Goal: Information Seeking & Learning: Learn about a topic

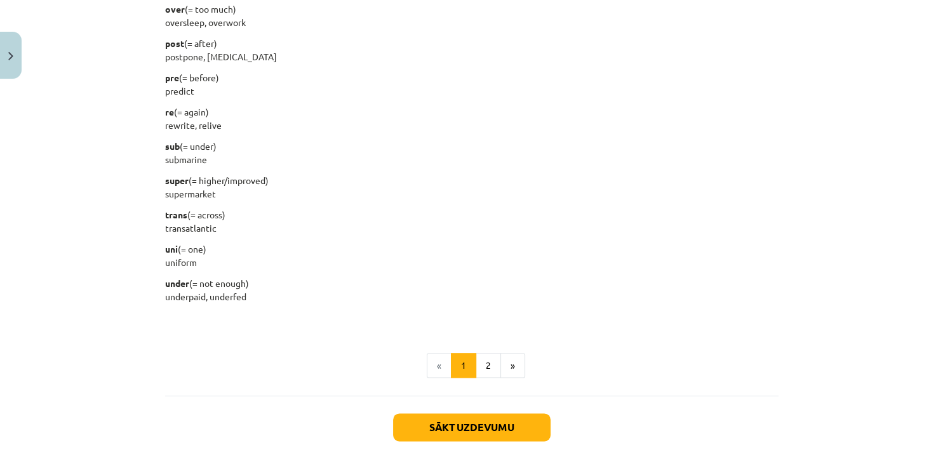
scroll to position [1574, 0]
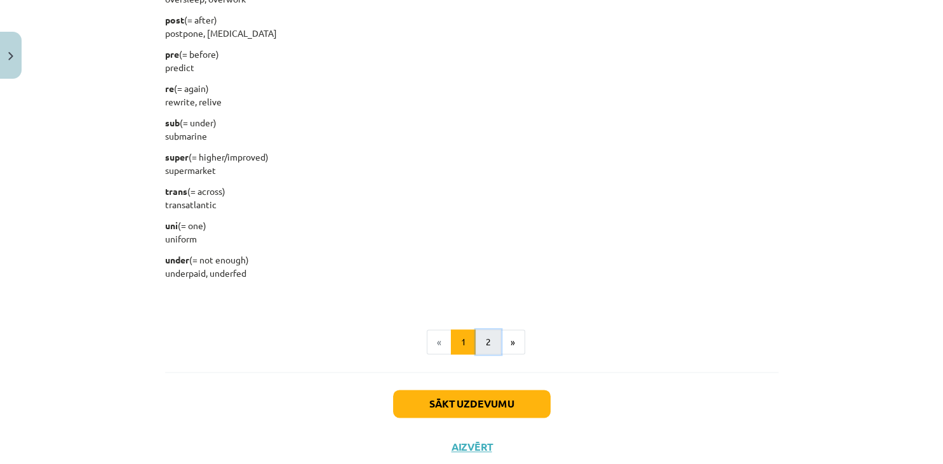
click at [486, 340] on button "2" at bounding box center [487, 341] width 25 height 25
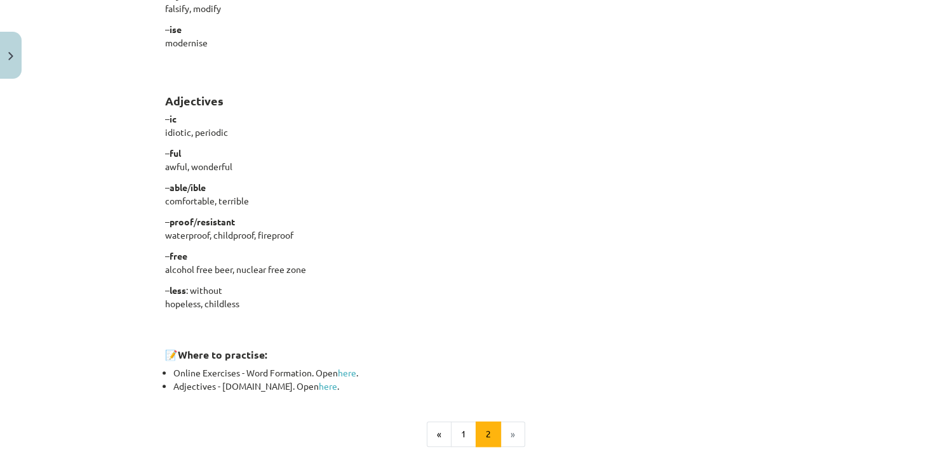
scroll to position [1089, 0]
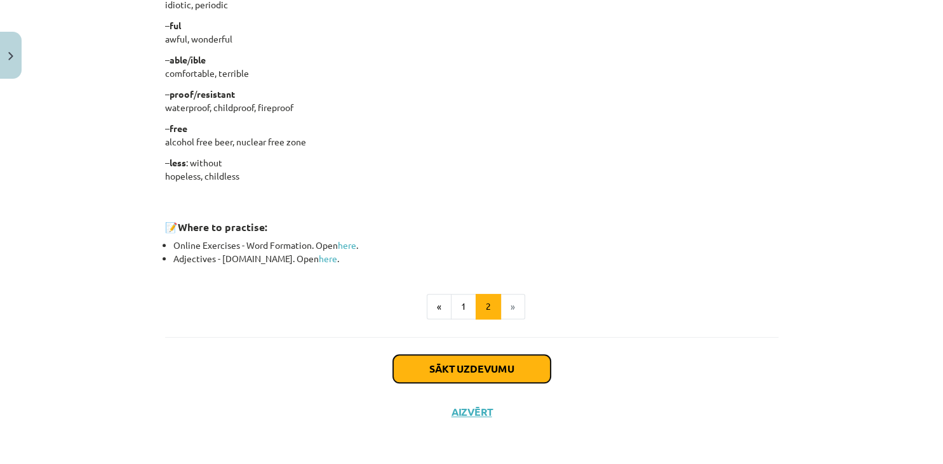
click at [531, 361] on button "Sākt uzdevumu" at bounding box center [471, 369] width 157 height 28
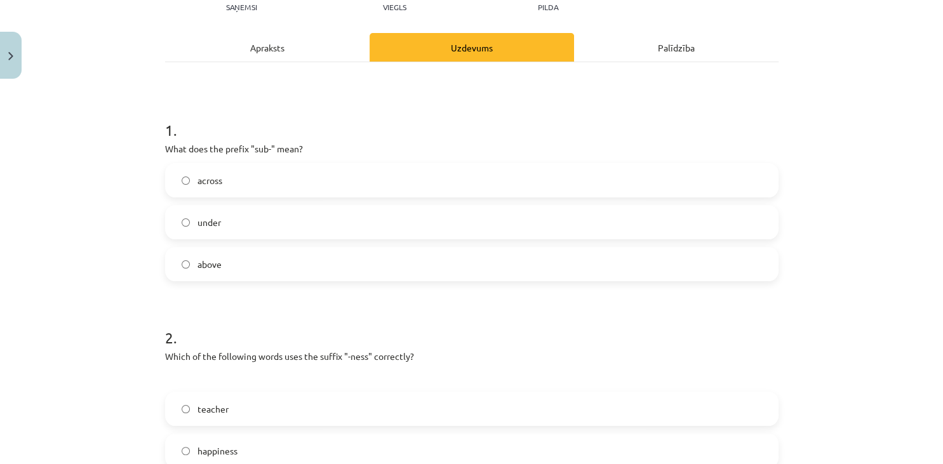
scroll to position [73, 0]
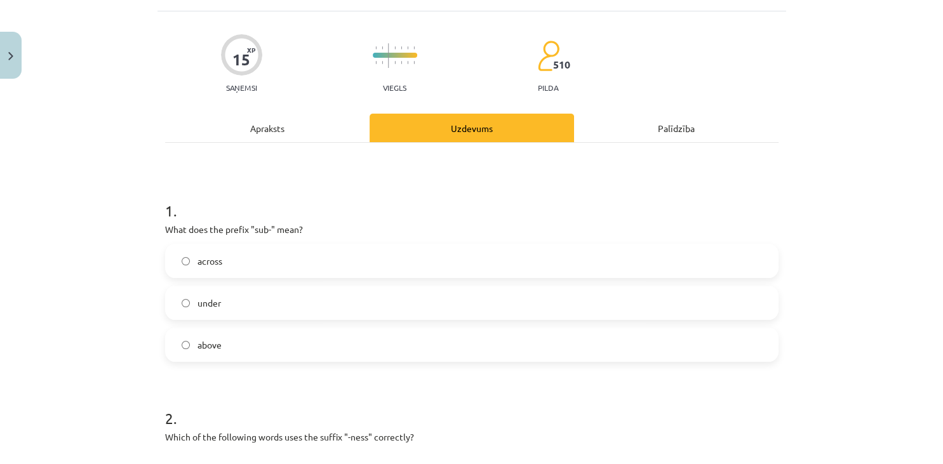
click at [264, 125] on div "Apraksts" at bounding box center [267, 128] width 204 height 29
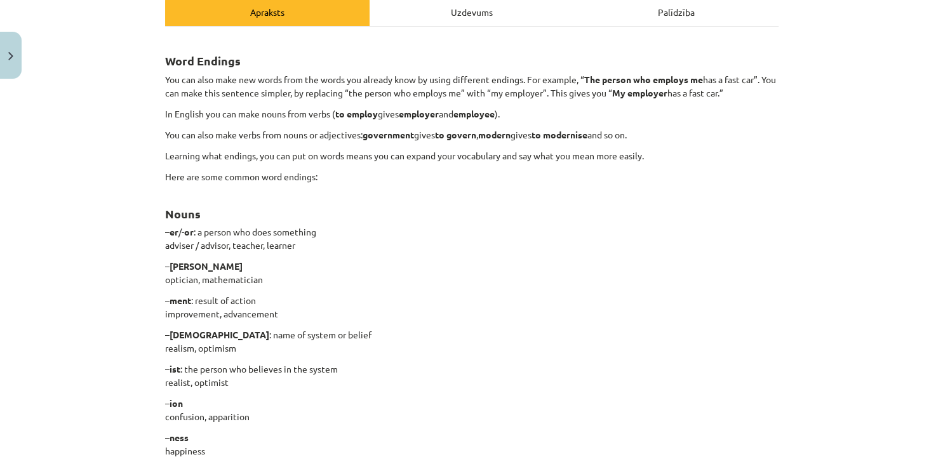
scroll to position [183, 0]
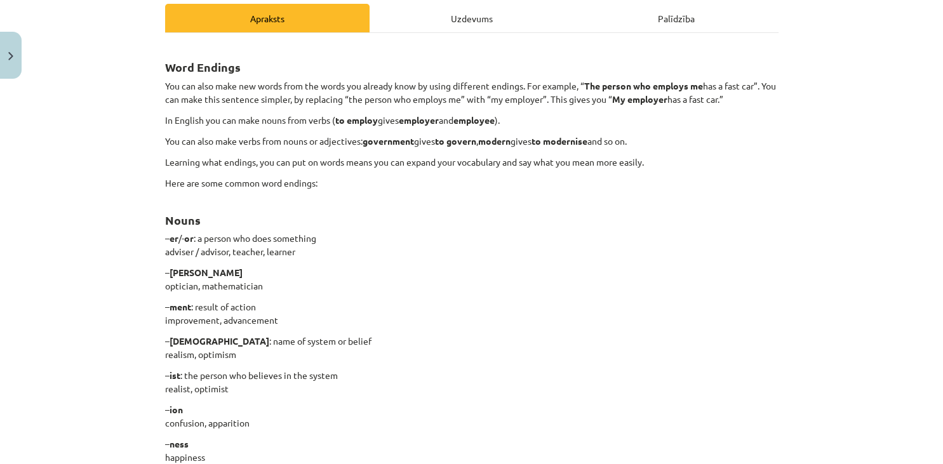
click at [446, 13] on div "Uzdevums" at bounding box center [471, 18] width 204 height 29
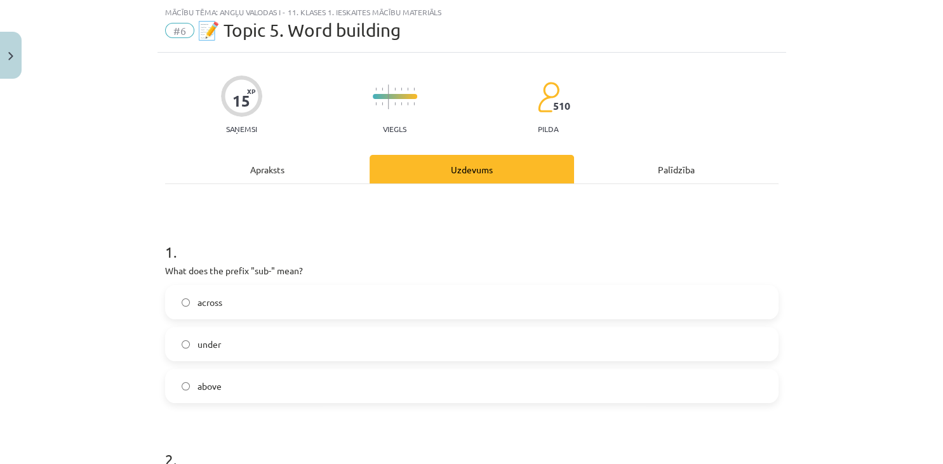
scroll to position [31, 0]
click at [248, 168] on div "Apraksts" at bounding box center [267, 170] width 204 height 29
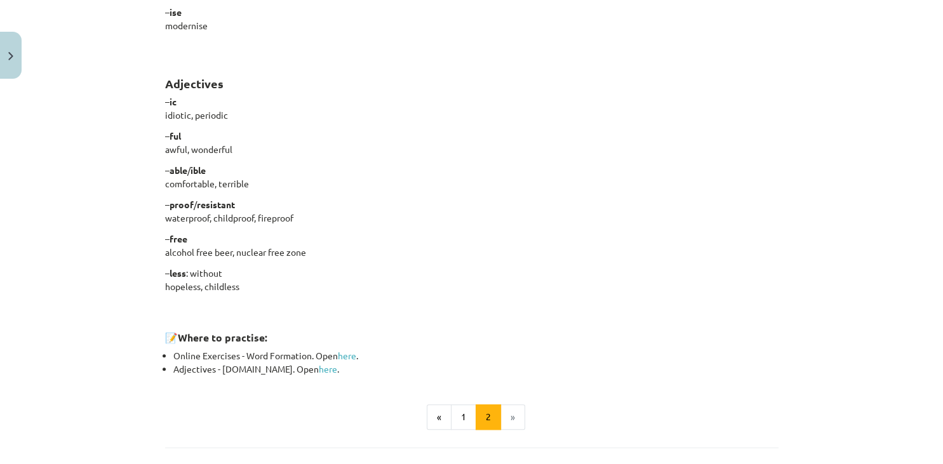
scroll to position [1032, 0]
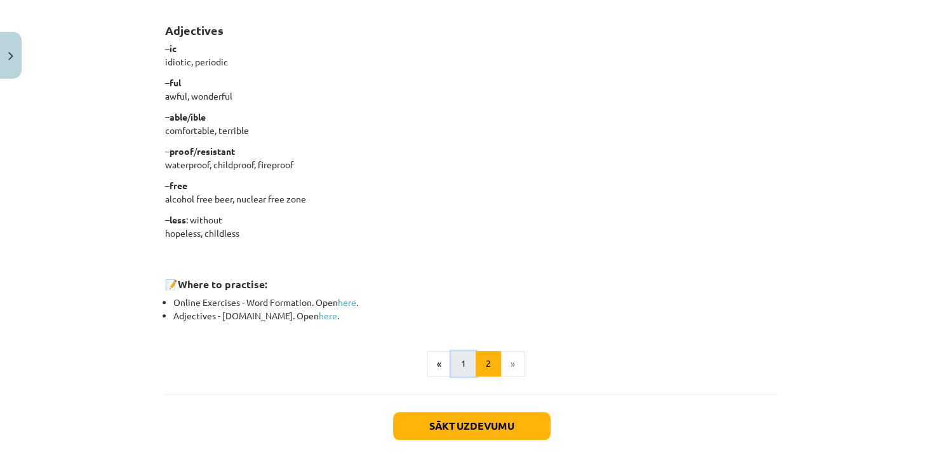
click at [466, 361] on button "1" at bounding box center [463, 363] width 25 height 25
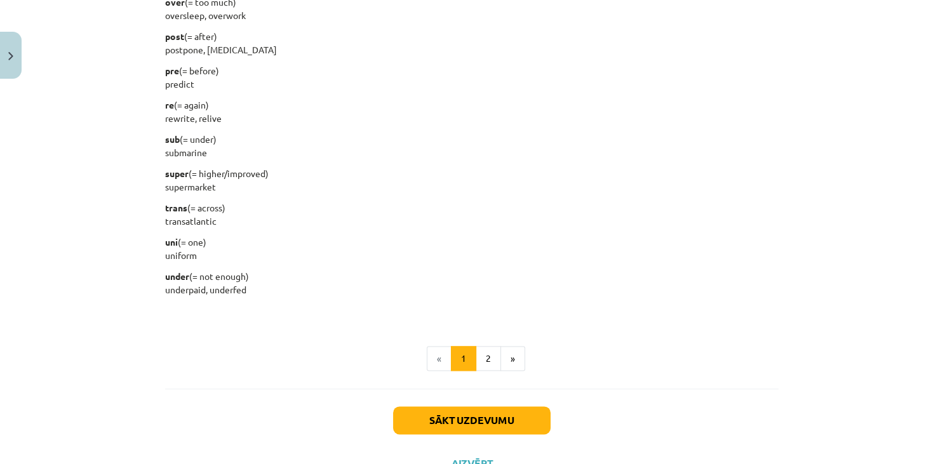
scroll to position [1561, 0]
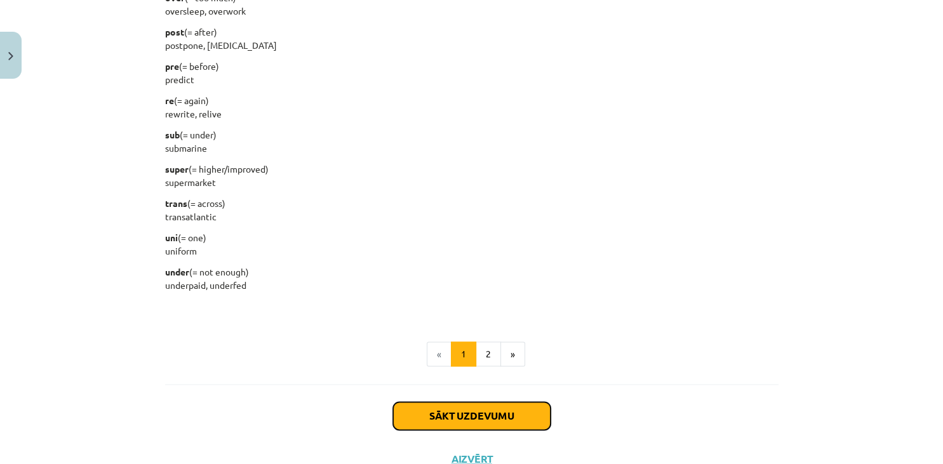
click at [489, 413] on button "Sākt uzdevumu" at bounding box center [471, 416] width 157 height 28
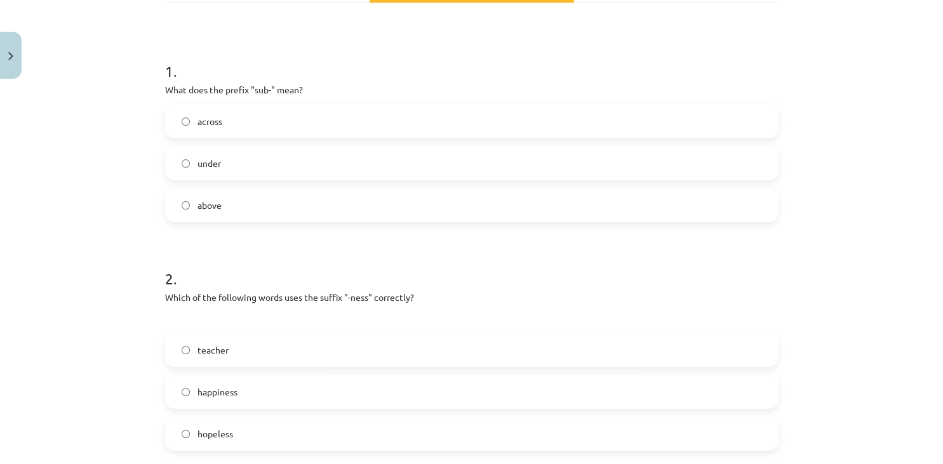
scroll to position [211, 0]
click at [430, 162] on label "under" at bounding box center [471, 165] width 611 height 32
click at [421, 393] on label "happiness" at bounding box center [471, 394] width 611 height 32
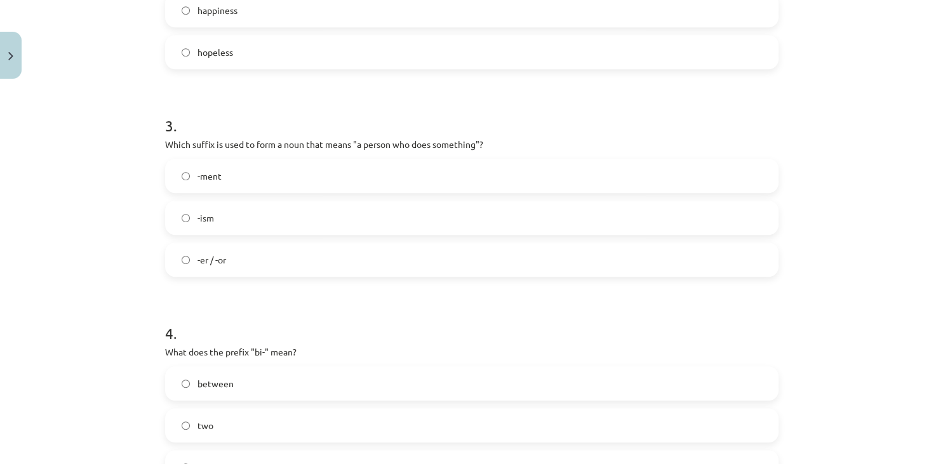
scroll to position [595, 0]
click at [211, 253] on span "-er / -or" at bounding box center [211, 258] width 29 height 13
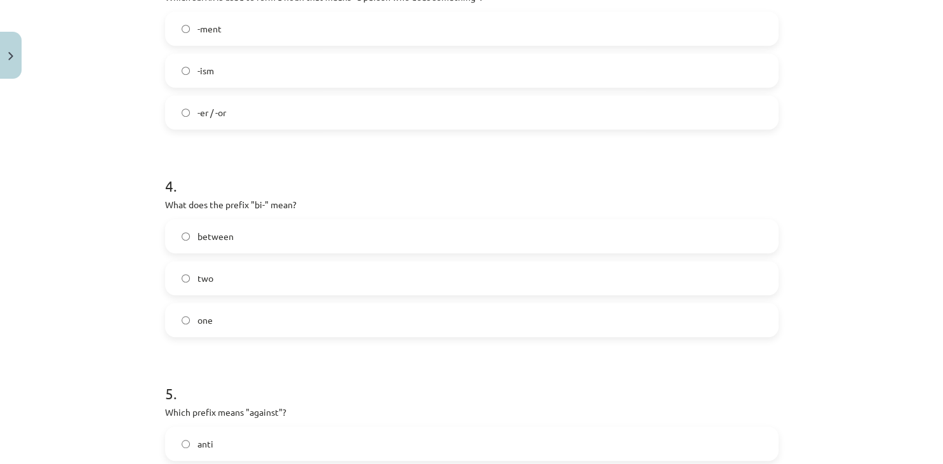
scroll to position [749, 0]
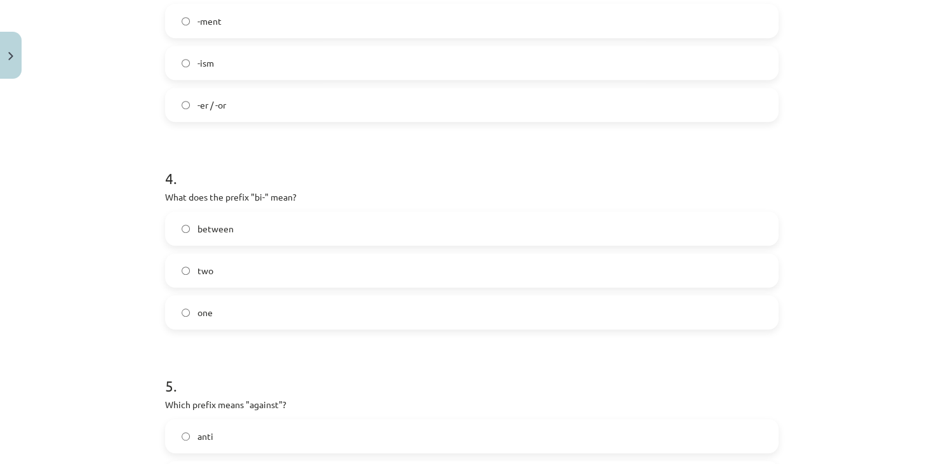
click at [277, 267] on label "two" at bounding box center [471, 271] width 611 height 32
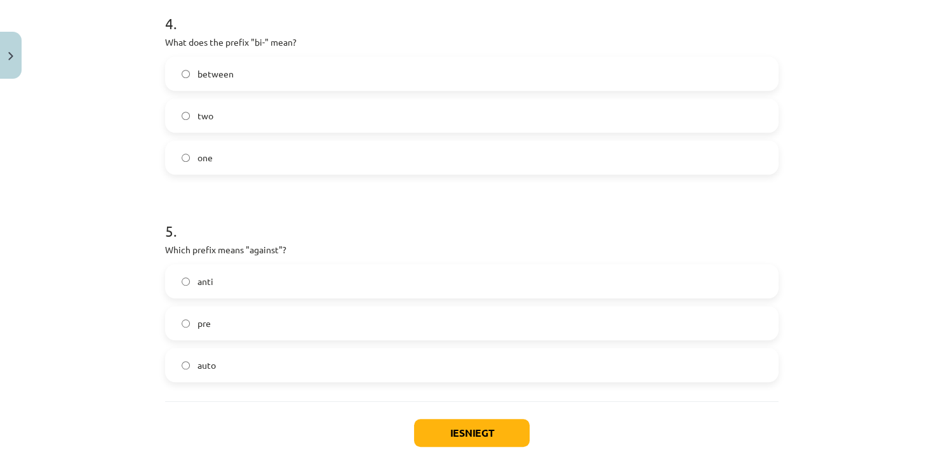
scroll to position [908, 0]
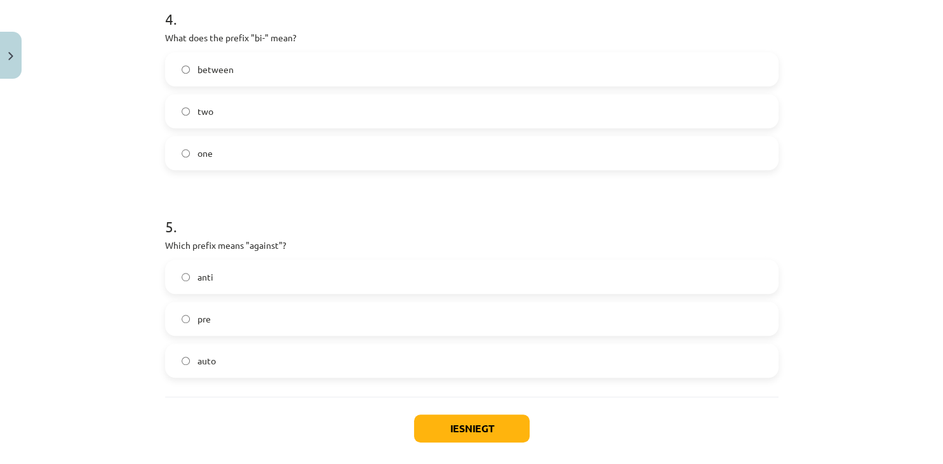
click at [229, 275] on label "anti" at bounding box center [471, 277] width 611 height 32
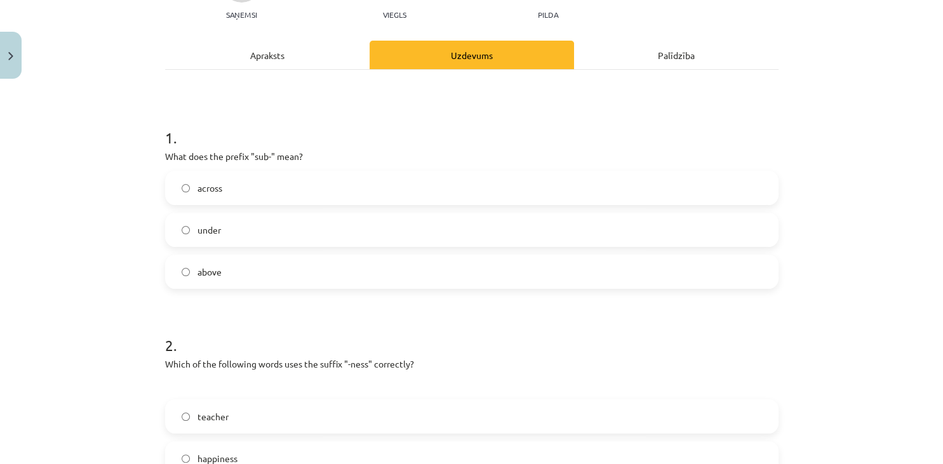
scroll to position [122, 0]
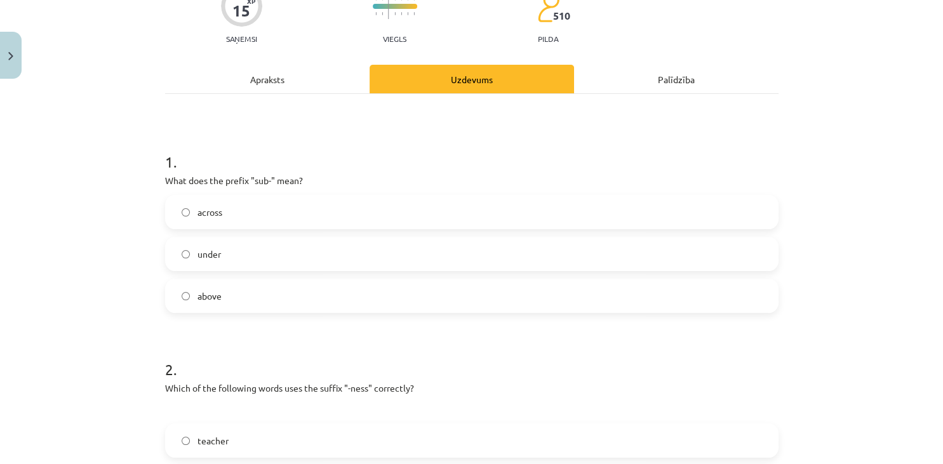
click at [275, 79] on div "Apraksts" at bounding box center [267, 79] width 204 height 29
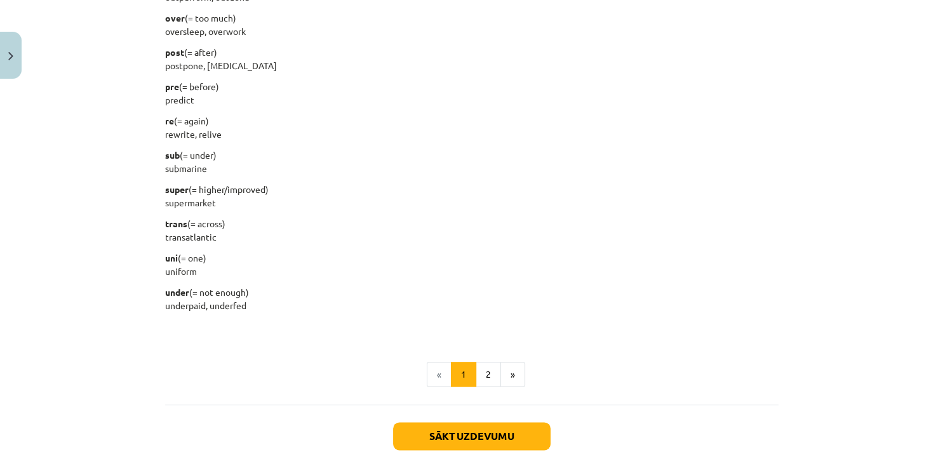
scroll to position [1608, 0]
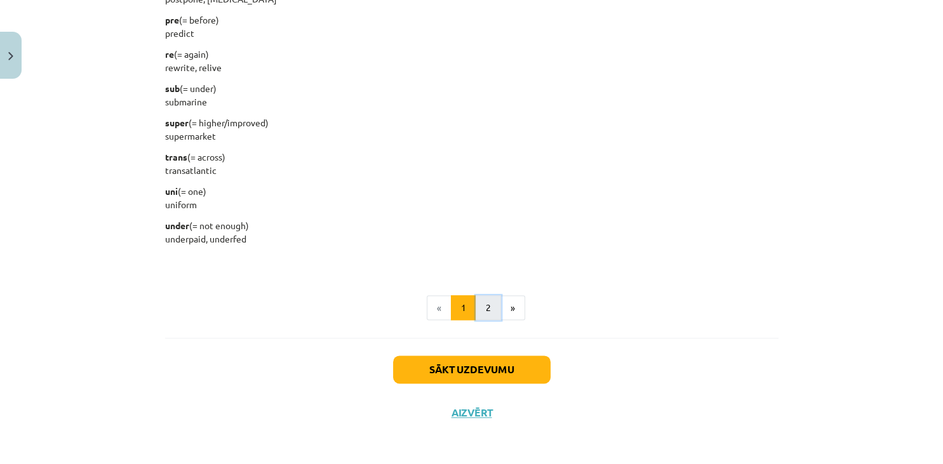
click at [481, 307] on button "2" at bounding box center [487, 307] width 25 height 25
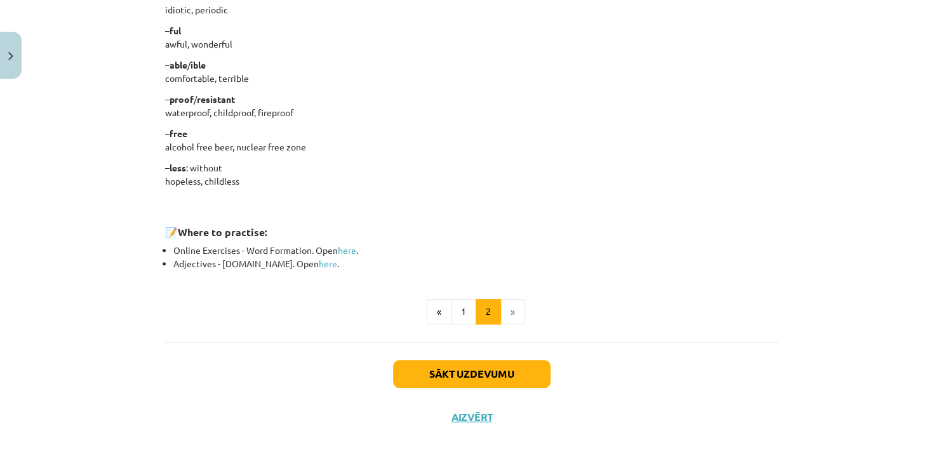
scroll to position [1089, 0]
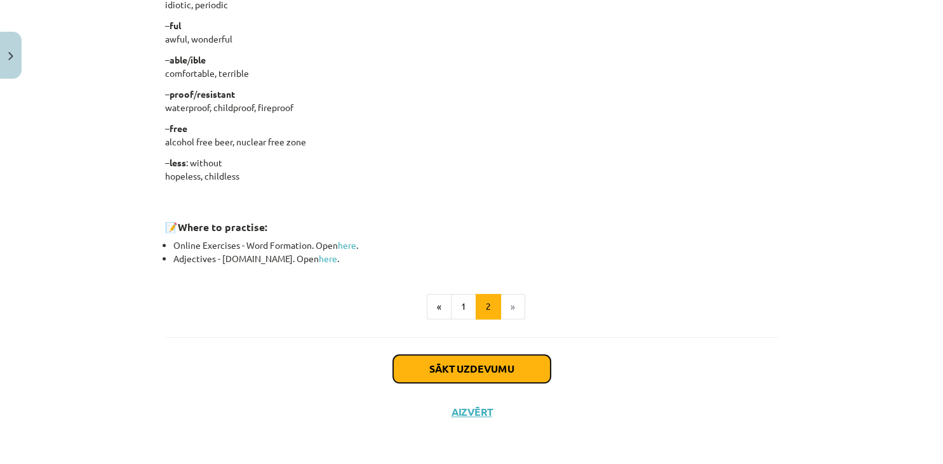
click at [519, 364] on button "Sākt uzdevumu" at bounding box center [471, 369] width 157 height 28
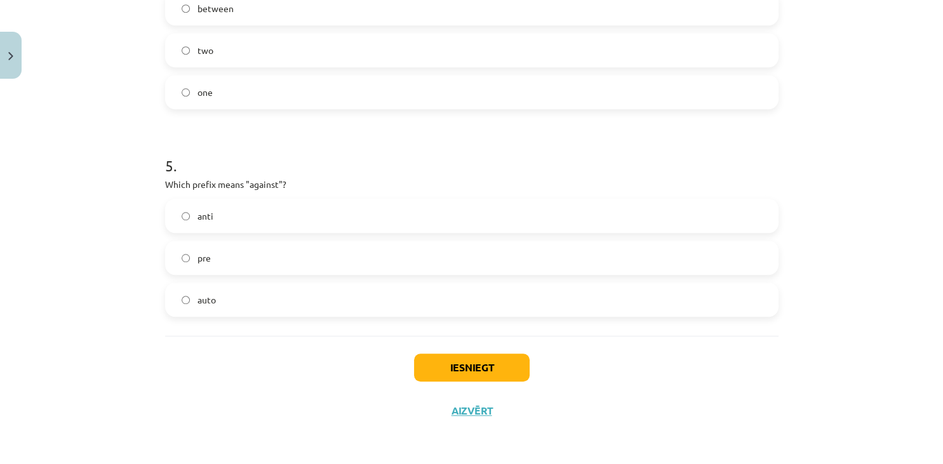
scroll to position [969, 0]
click at [505, 358] on button "Iesniegt" at bounding box center [472, 368] width 116 height 28
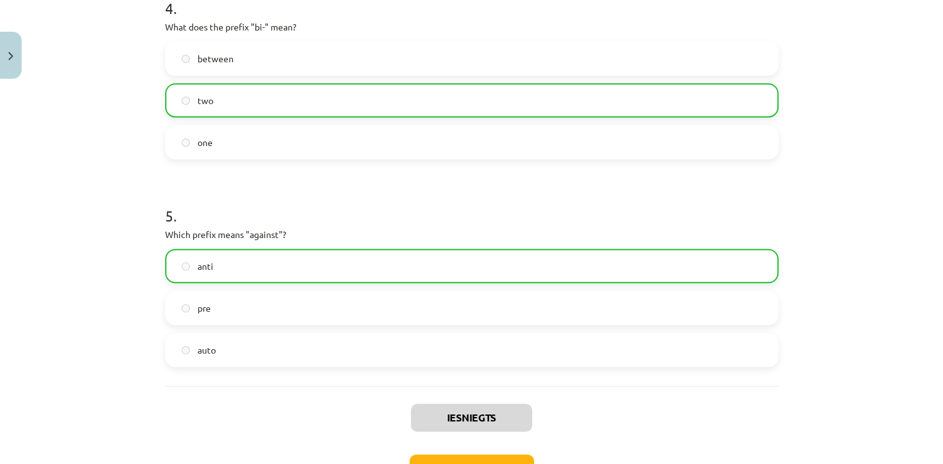
scroll to position [1009, 0]
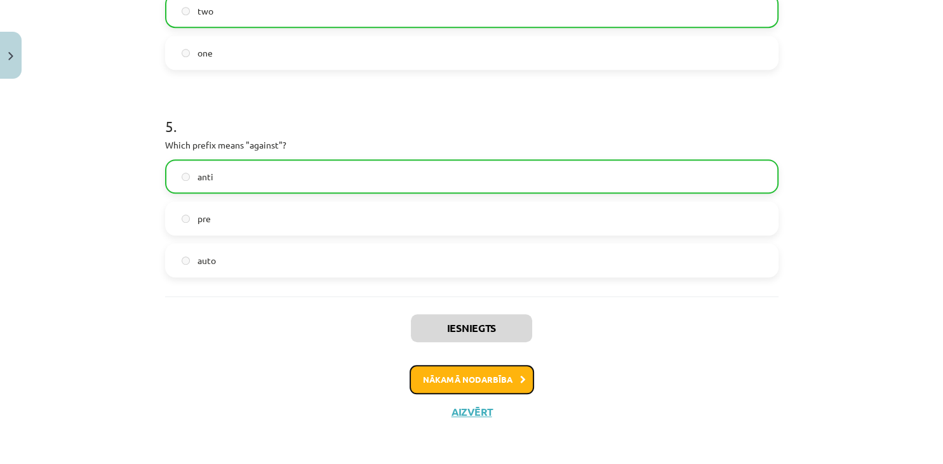
click at [520, 380] on icon at bounding box center [523, 380] width 6 height 8
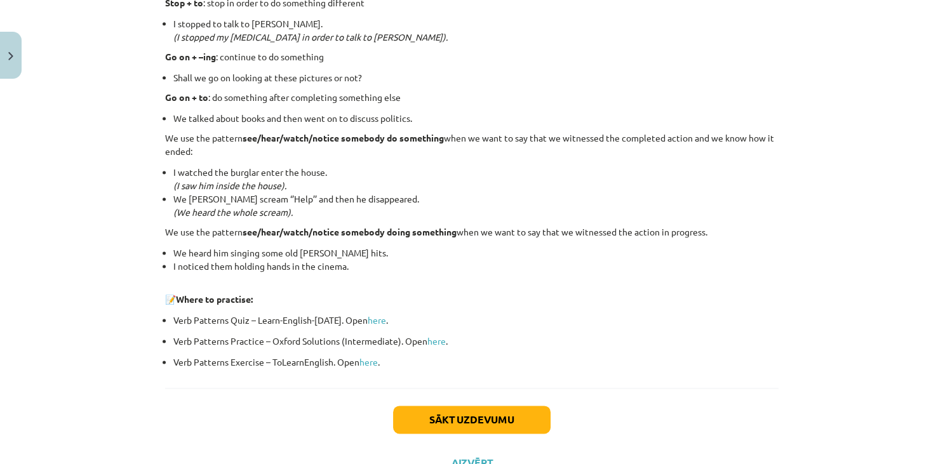
scroll to position [1662, 0]
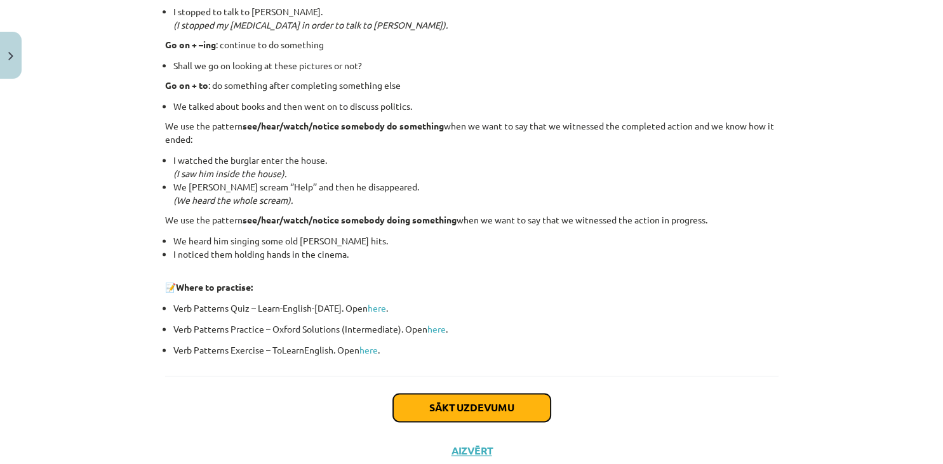
click at [545, 402] on button "Sākt uzdevumu" at bounding box center [471, 408] width 157 height 28
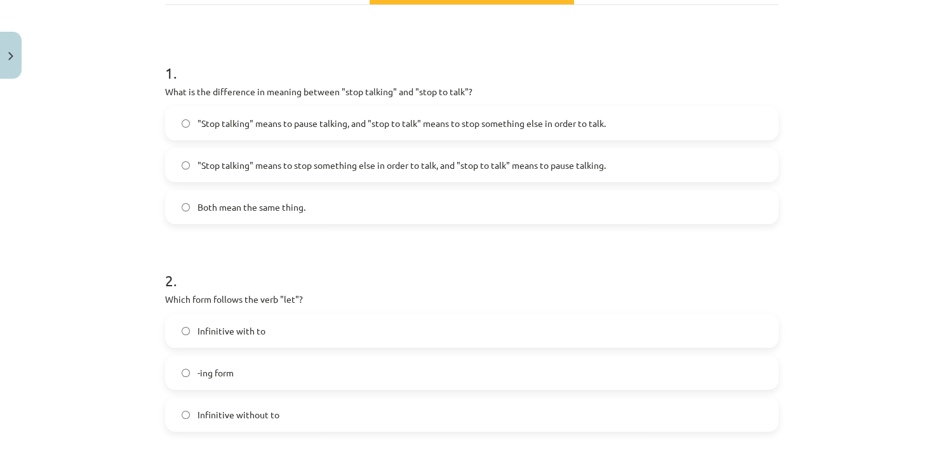
scroll to position [203, 0]
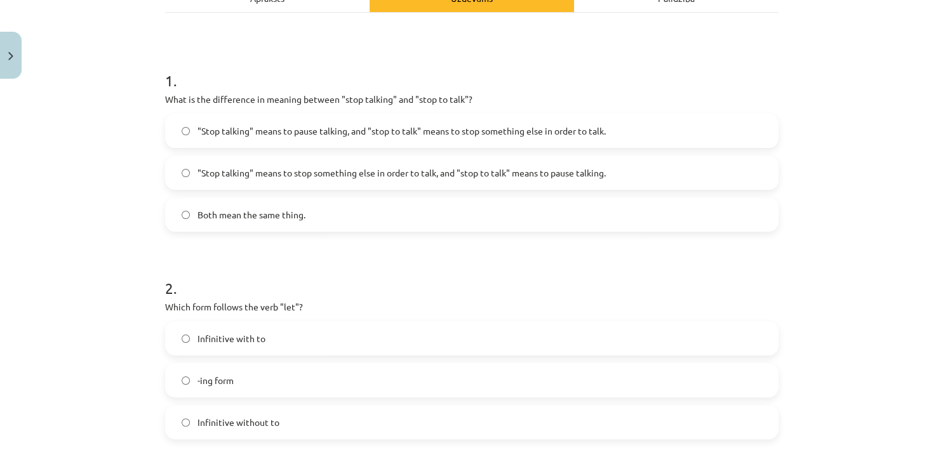
click at [333, 122] on label ""Stop talking" means to pause talking, and "stop to talk" means to stop somethi…" at bounding box center [471, 131] width 611 height 32
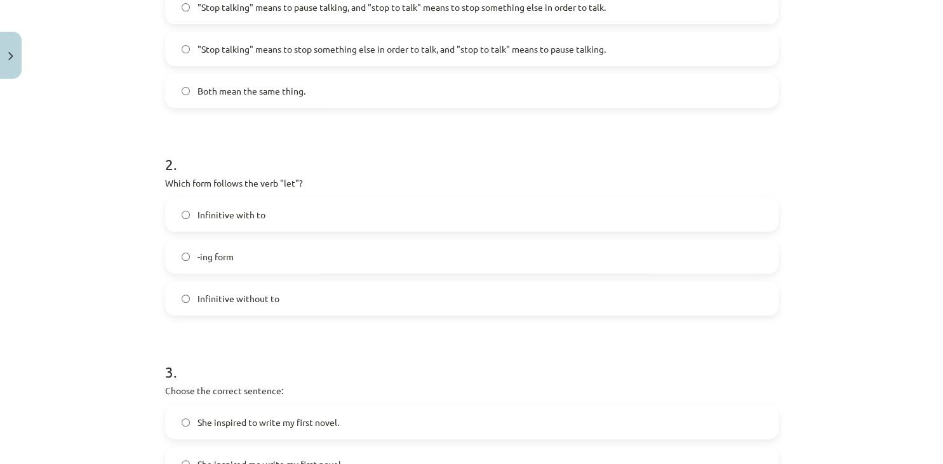
scroll to position [336, 0]
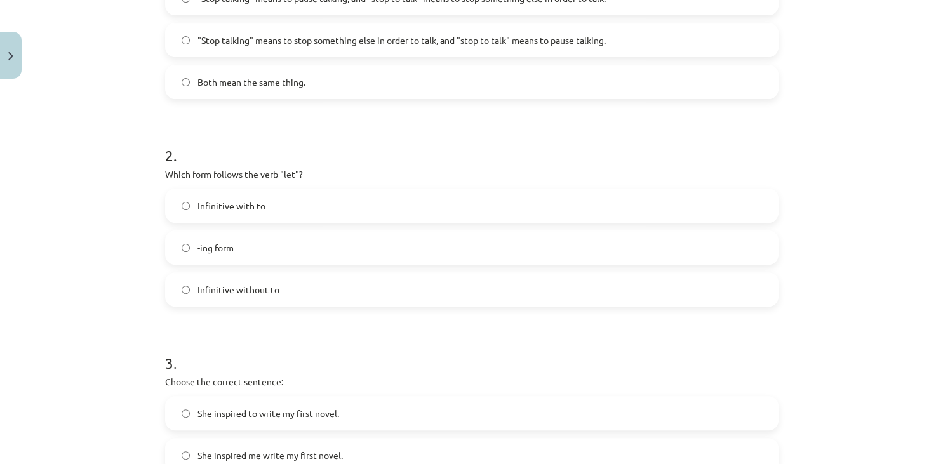
click at [255, 248] on label "-ing form" at bounding box center [471, 248] width 611 height 32
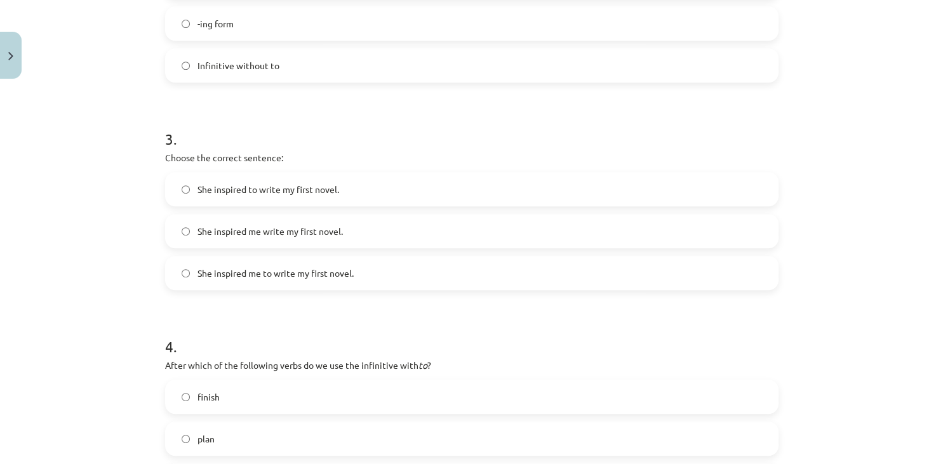
scroll to position [573, 0]
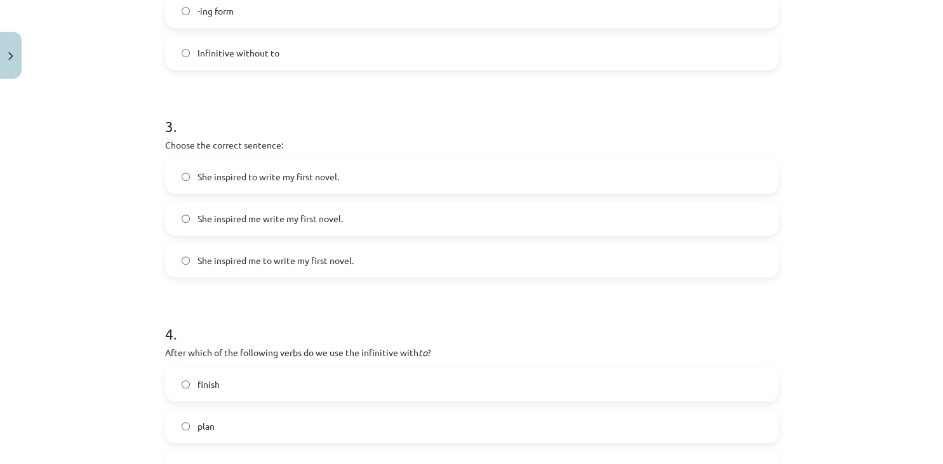
click at [284, 246] on label "She inspired me to write my first novel." at bounding box center [471, 260] width 611 height 32
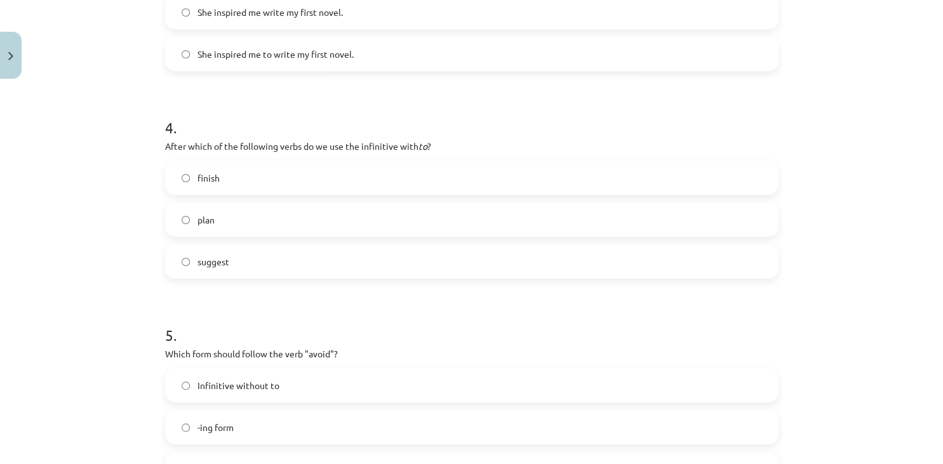
scroll to position [785, 0]
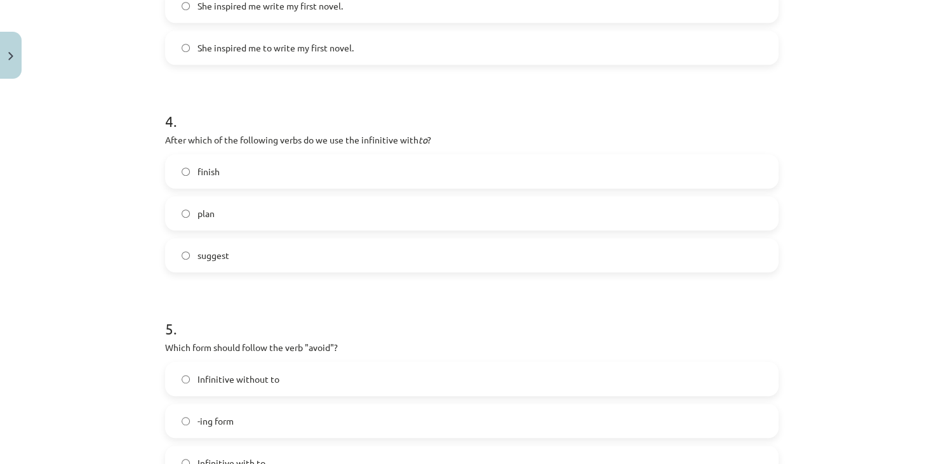
click at [270, 223] on label "plan" at bounding box center [471, 213] width 611 height 32
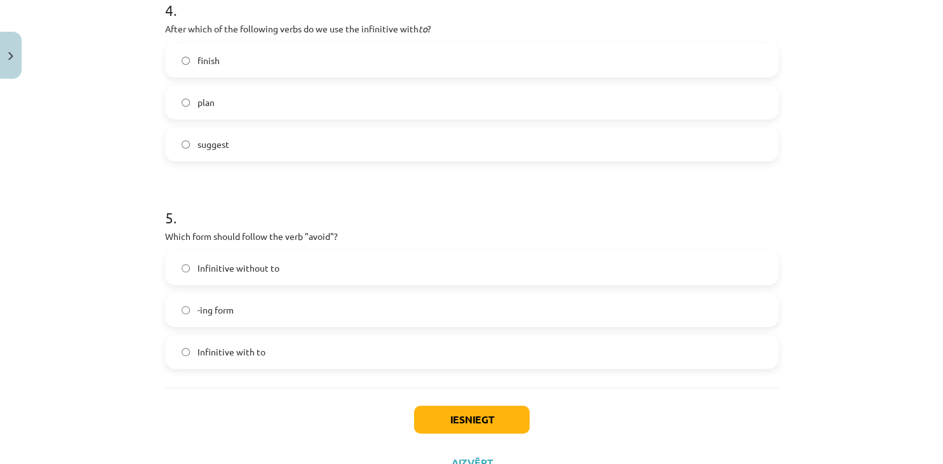
scroll to position [948, 0]
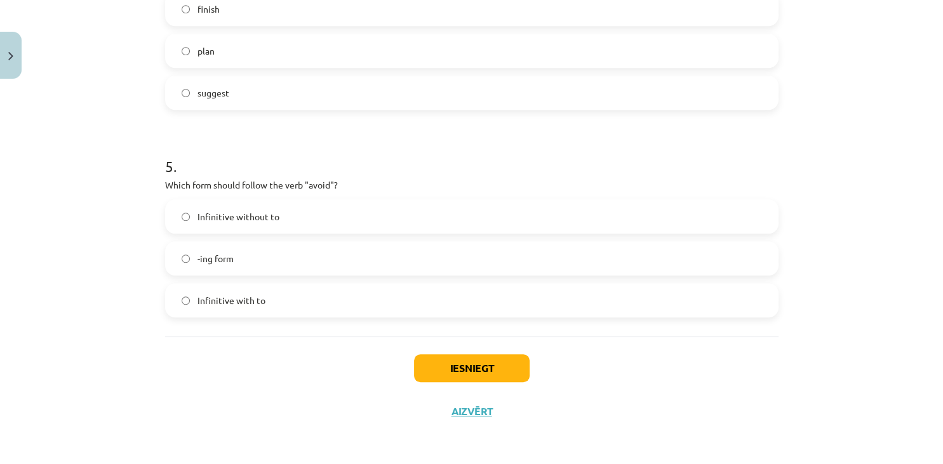
click at [235, 253] on label "-ing form" at bounding box center [471, 258] width 611 height 32
click at [446, 368] on button "Iesniegt" at bounding box center [472, 368] width 116 height 28
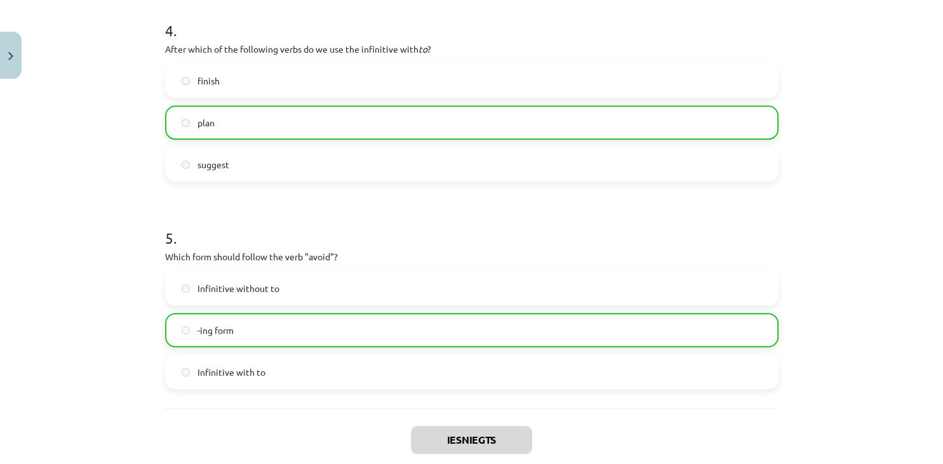
scroll to position [988, 0]
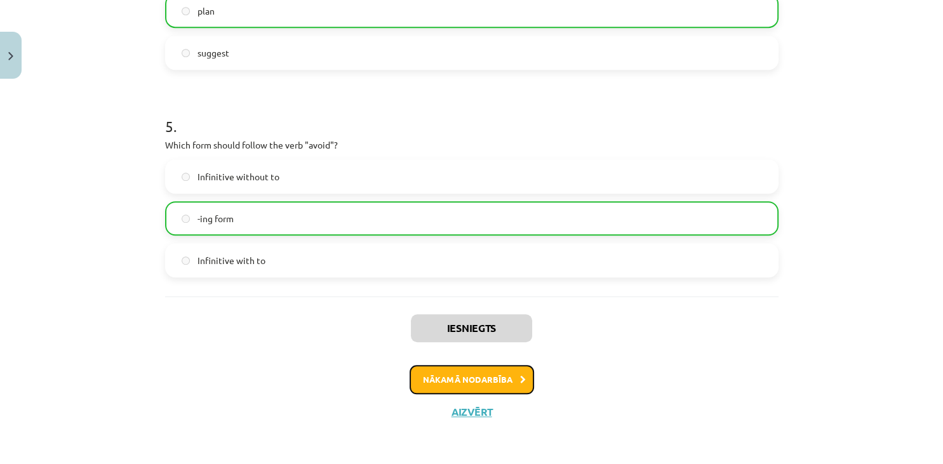
click at [484, 386] on button "Nākamā nodarbība" at bounding box center [471, 379] width 124 height 29
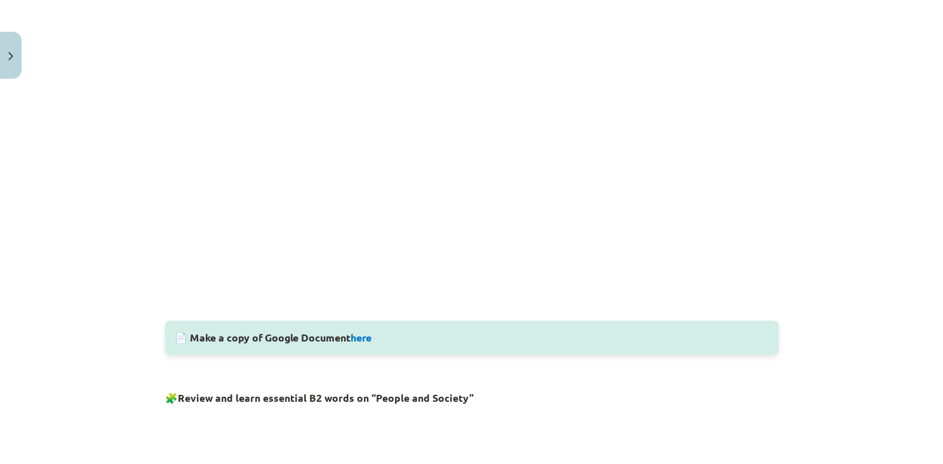
scroll to position [388, 0]
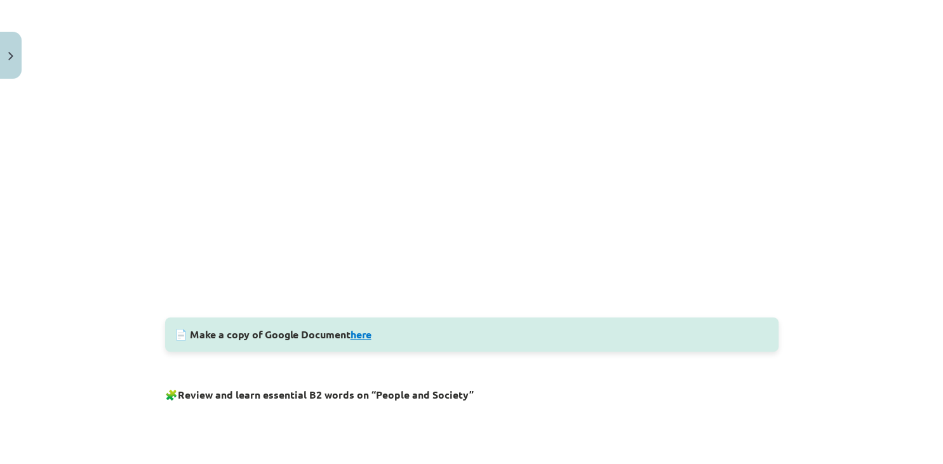
click at [359, 336] on link "here" at bounding box center [360, 334] width 21 height 13
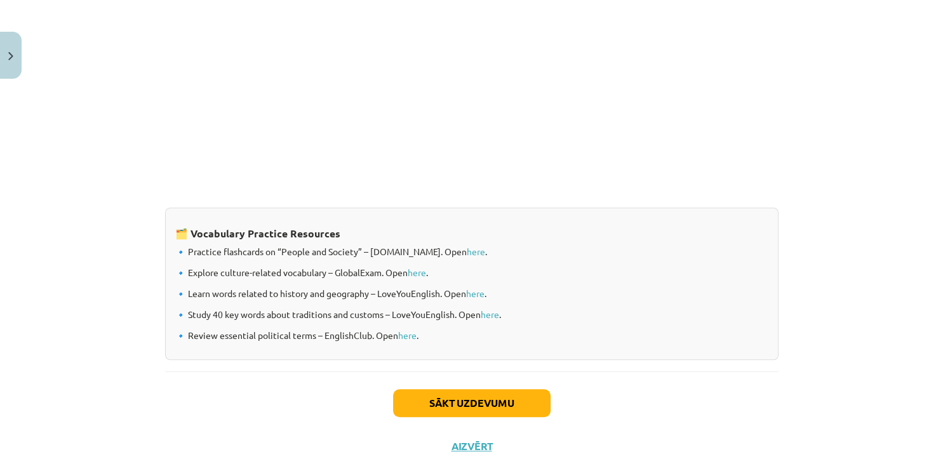
scroll to position [1033, 0]
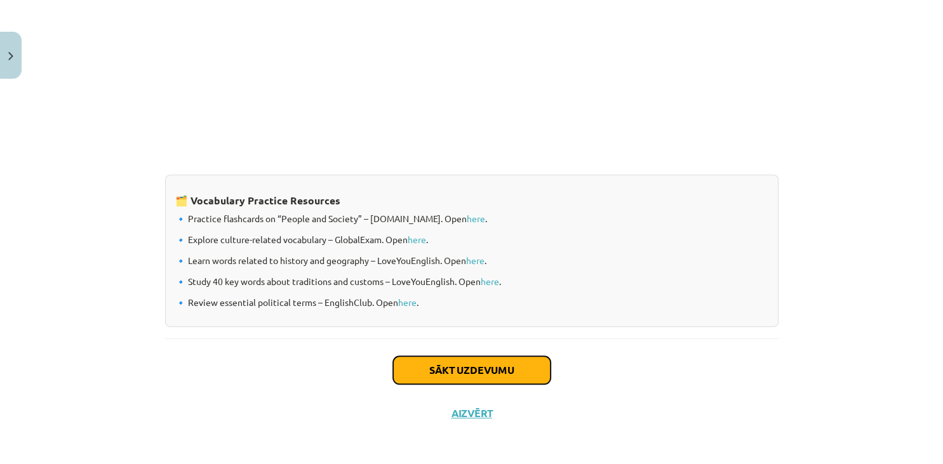
click at [490, 373] on button "Sākt uzdevumu" at bounding box center [471, 370] width 157 height 28
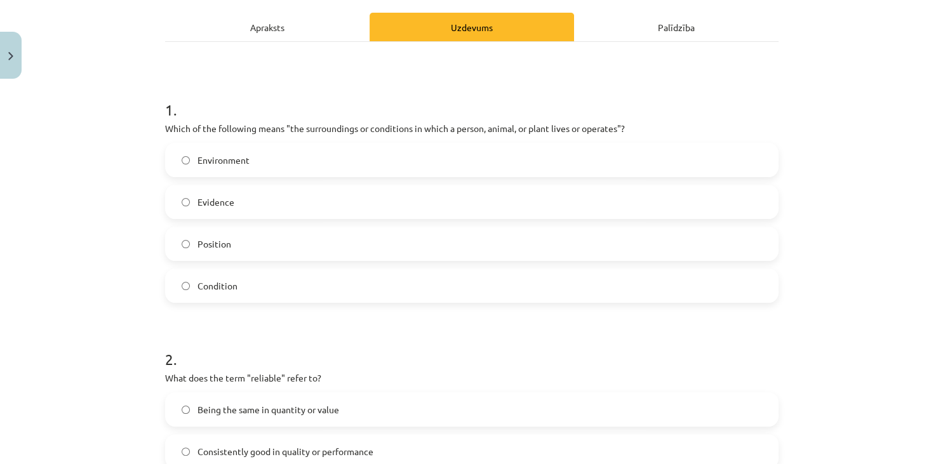
scroll to position [201, 0]
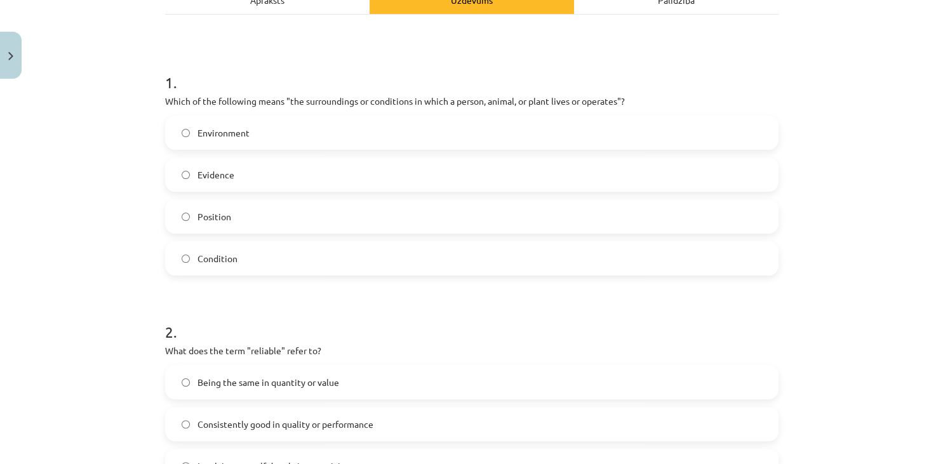
click at [321, 128] on label "Environment" at bounding box center [471, 133] width 611 height 32
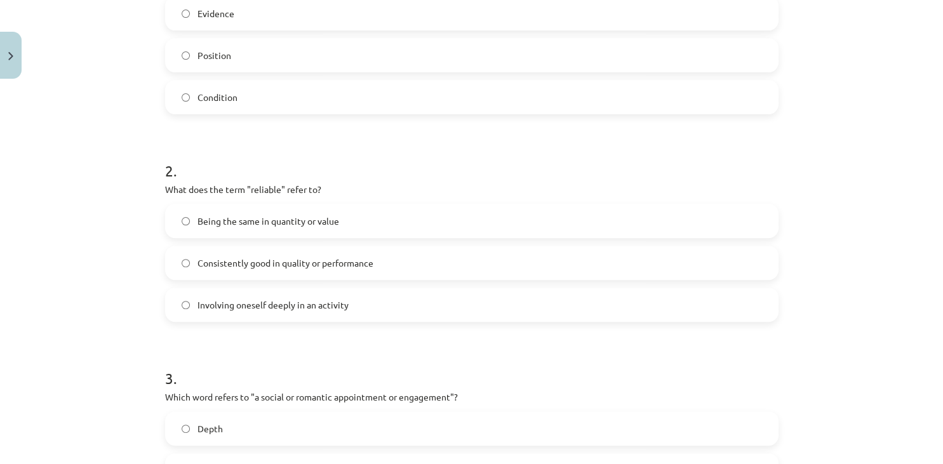
scroll to position [387, 0]
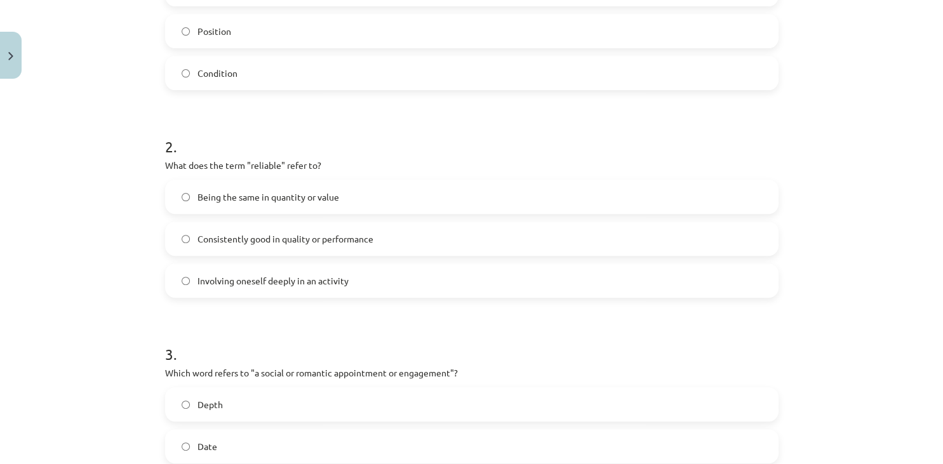
click at [399, 191] on label "Being the same in quantity or value" at bounding box center [471, 197] width 611 height 32
click at [373, 234] on span "Consistently good in quality or performance" at bounding box center [285, 238] width 176 height 13
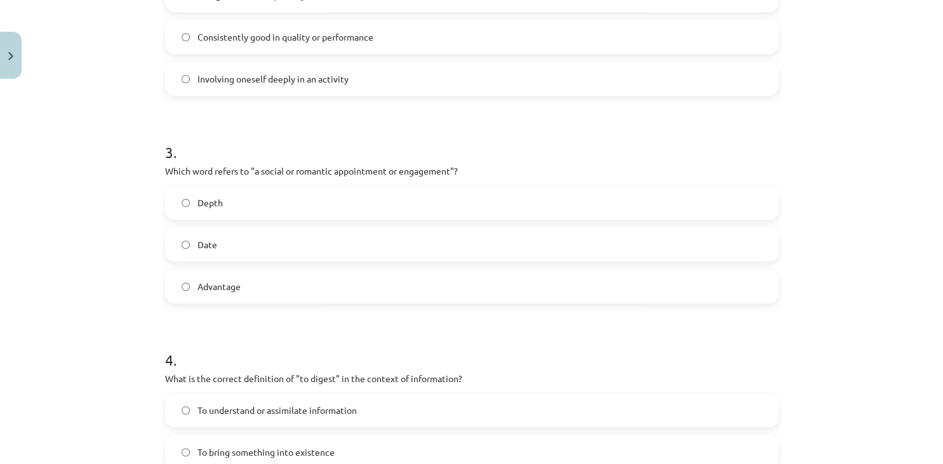
scroll to position [593, 0]
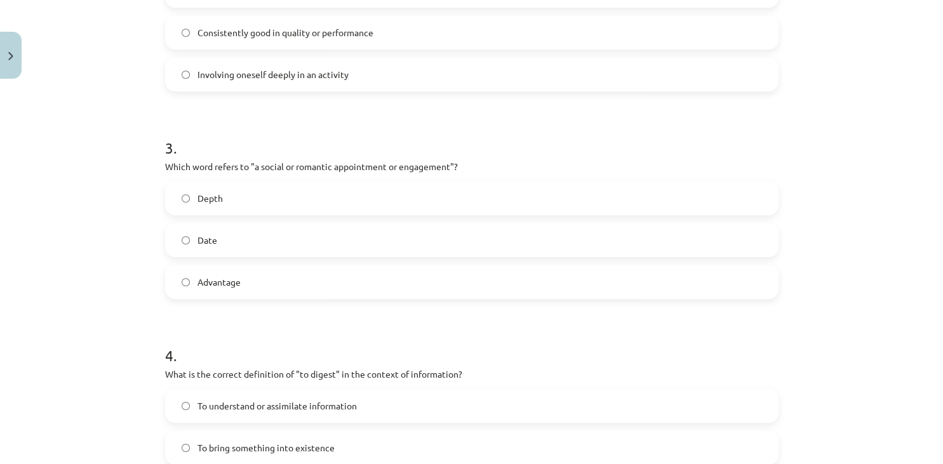
click at [246, 246] on label "Date" at bounding box center [471, 240] width 611 height 32
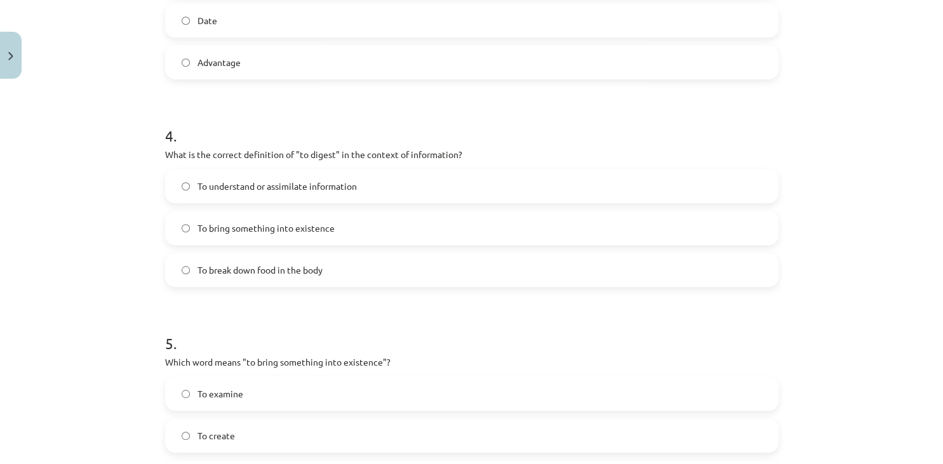
scroll to position [822, 0]
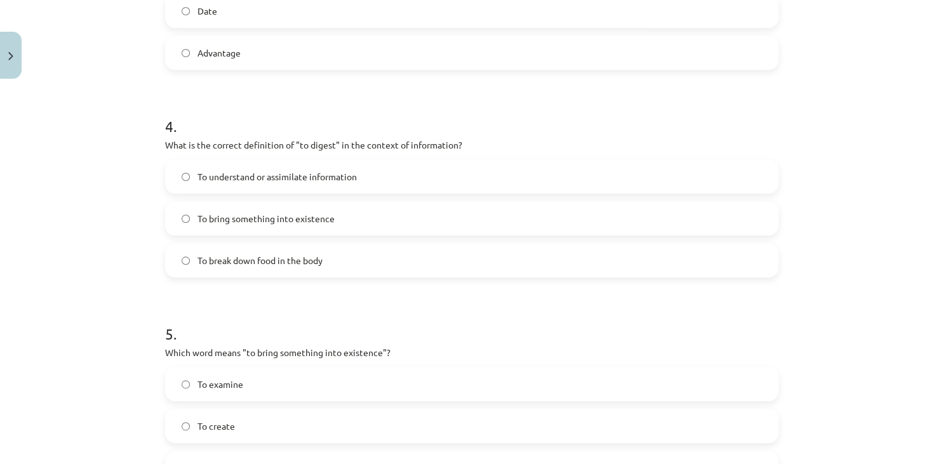
click at [576, 168] on label "To understand or assimilate information" at bounding box center [471, 177] width 611 height 32
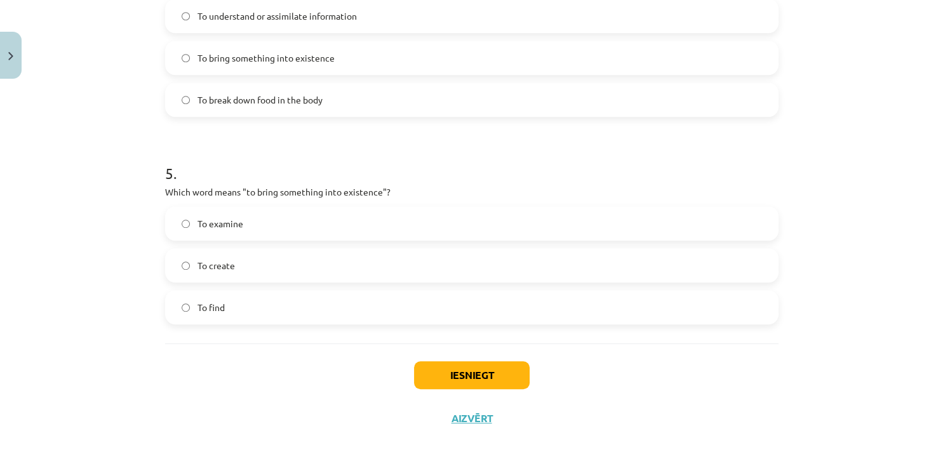
scroll to position [990, 0]
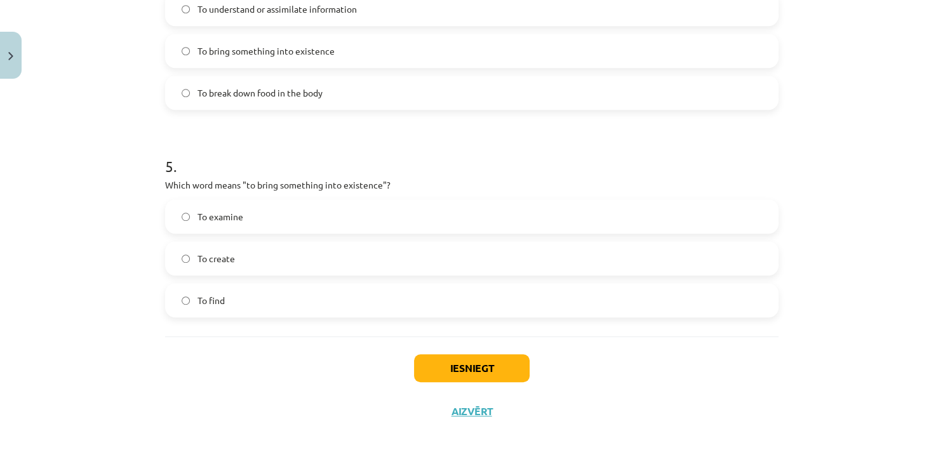
click at [315, 258] on label "To create" at bounding box center [471, 258] width 611 height 32
click at [446, 368] on button "Iesniegt" at bounding box center [472, 368] width 116 height 28
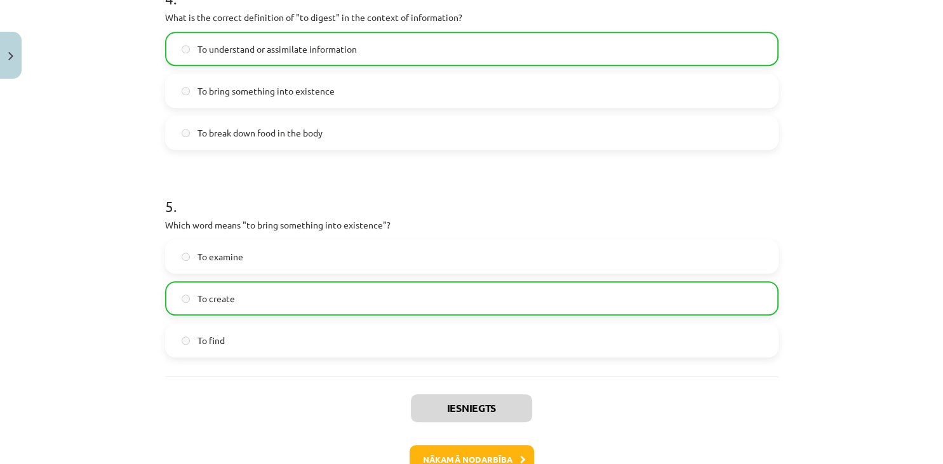
scroll to position [1030, 0]
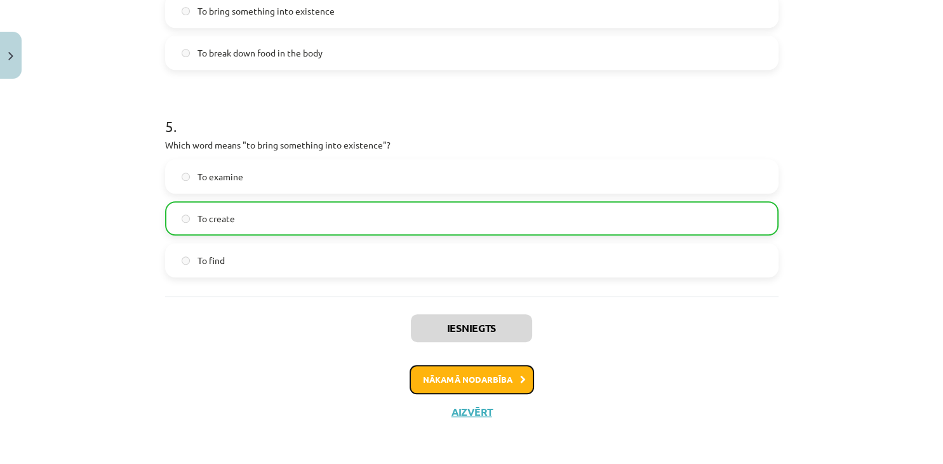
click at [500, 380] on button "Nākamā nodarbība" at bounding box center [471, 379] width 124 height 29
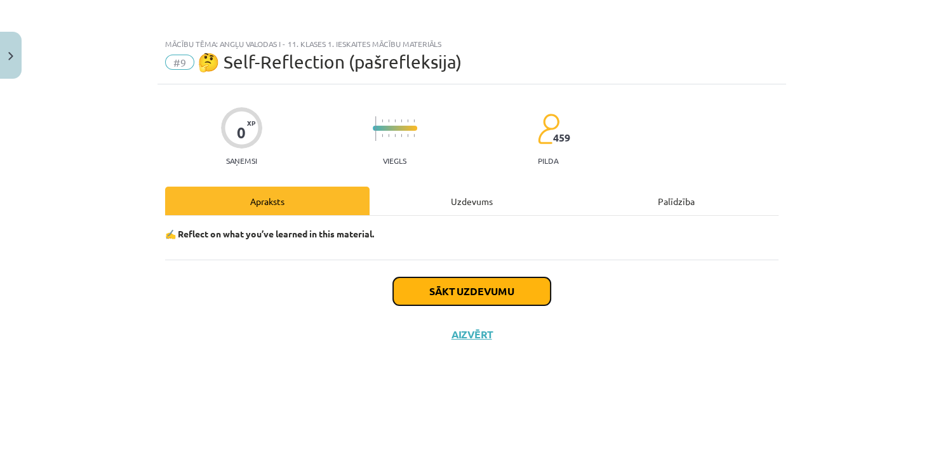
click at [498, 298] on button "Sākt uzdevumu" at bounding box center [471, 291] width 157 height 28
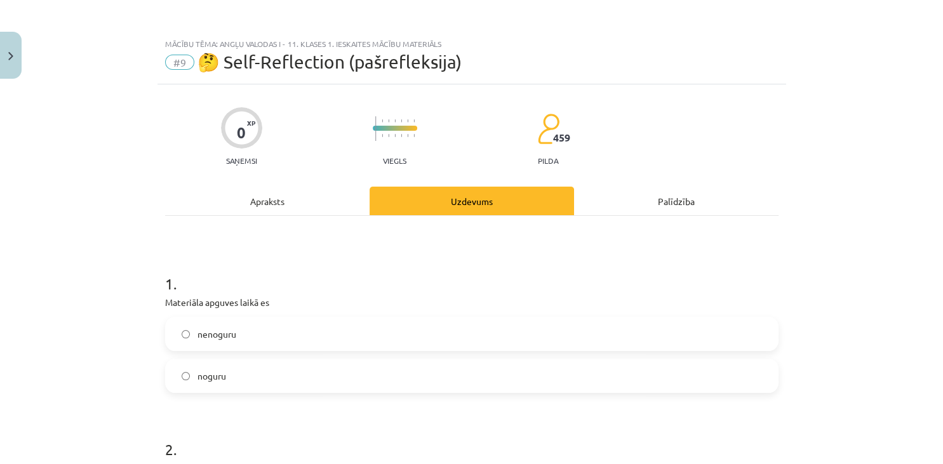
click at [244, 341] on label "nenoguru" at bounding box center [471, 334] width 611 height 32
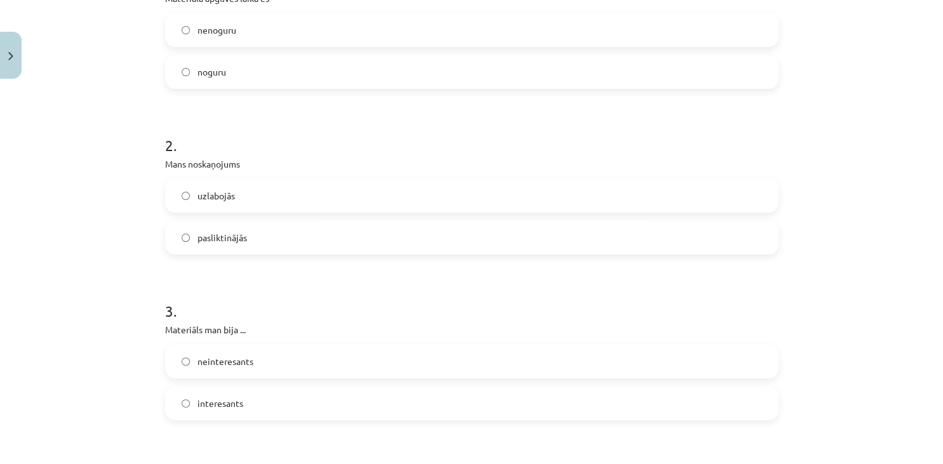
scroll to position [300, 0]
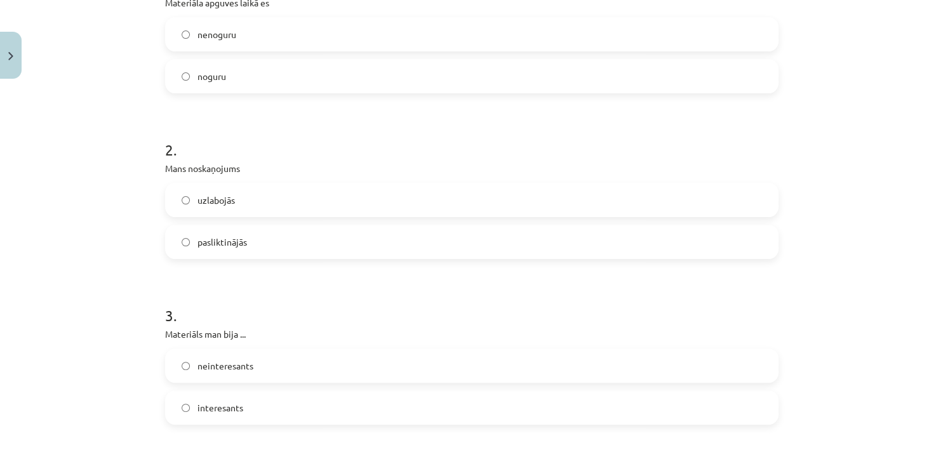
click at [237, 204] on label "uzlabojās" at bounding box center [471, 200] width 611 height 32
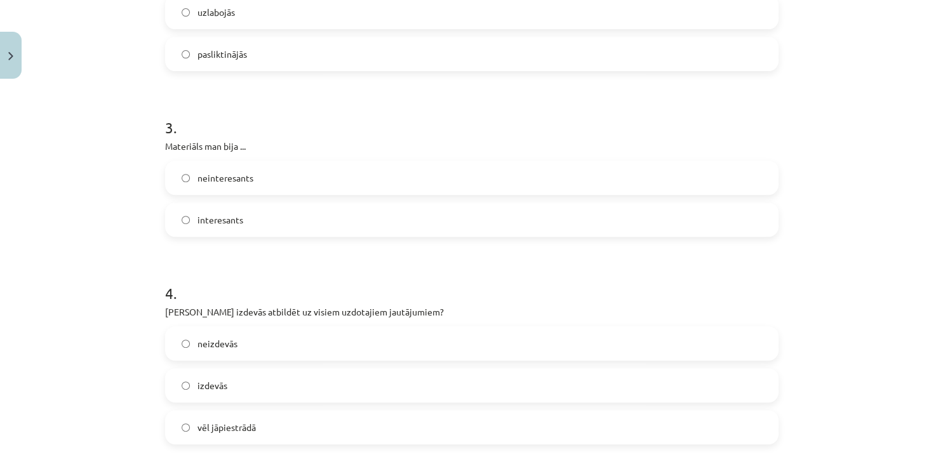
click label "interesants"
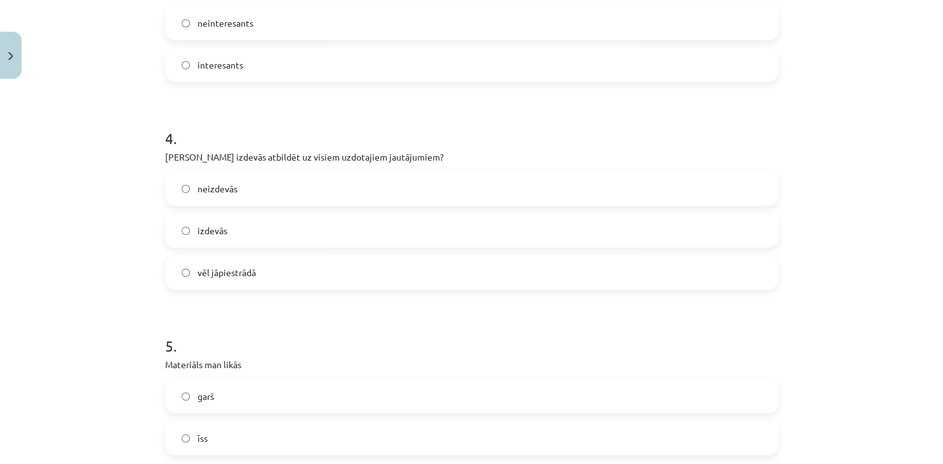
scroll to position [654, 0]
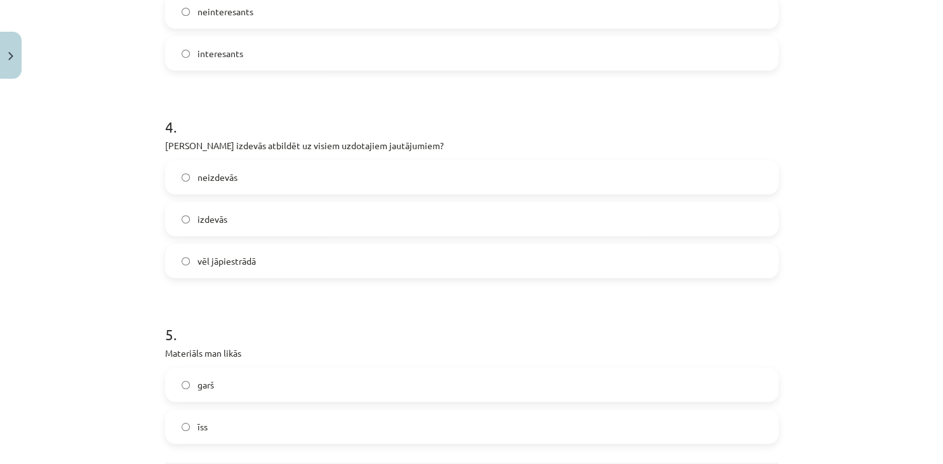
click label "izdevās"
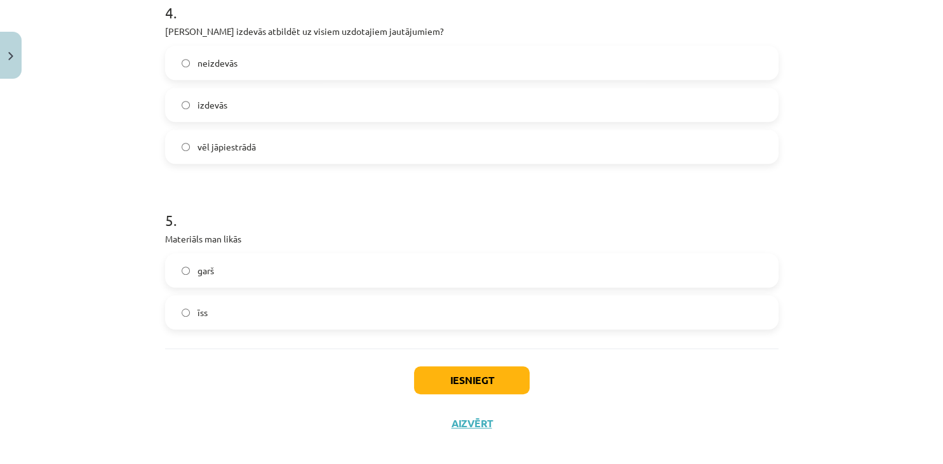
scroll to position [780, 0]
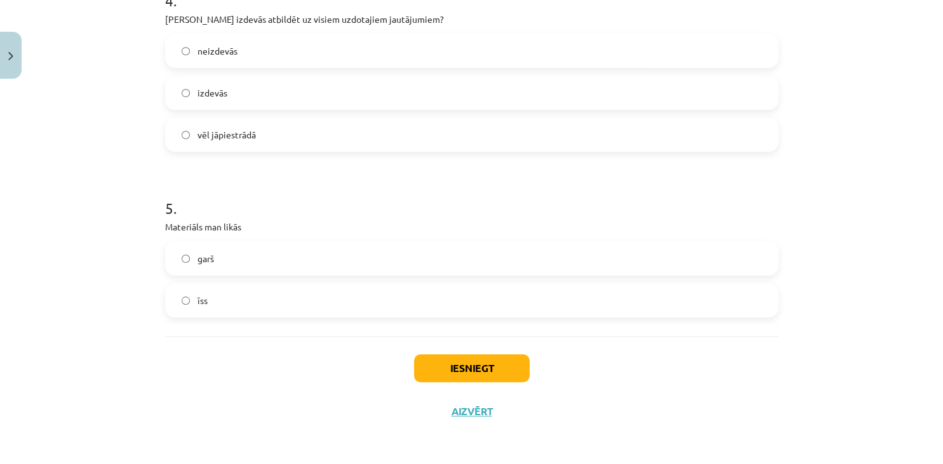
click label "īss"
click button "Iesniegt"
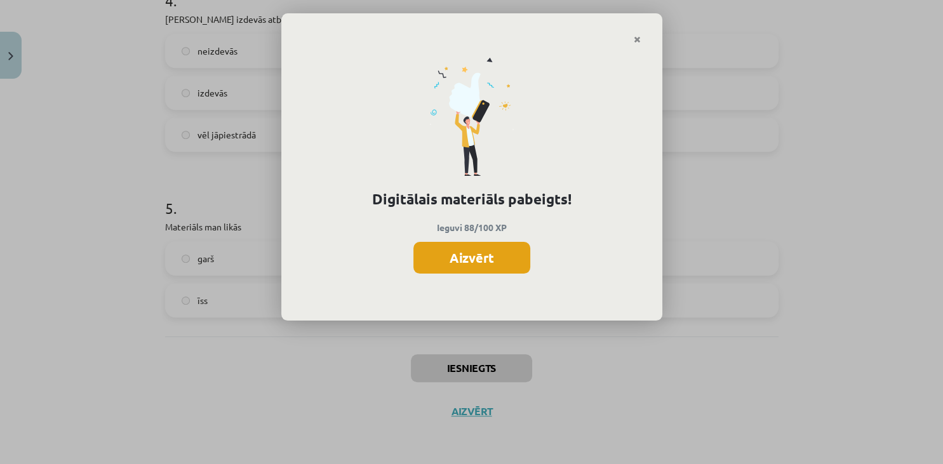
click button "Aizvērt"
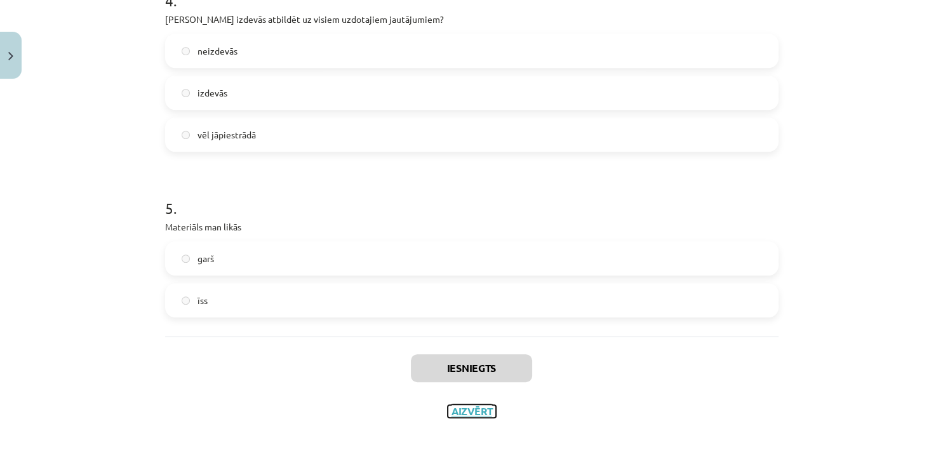
click button "Aizvērt"
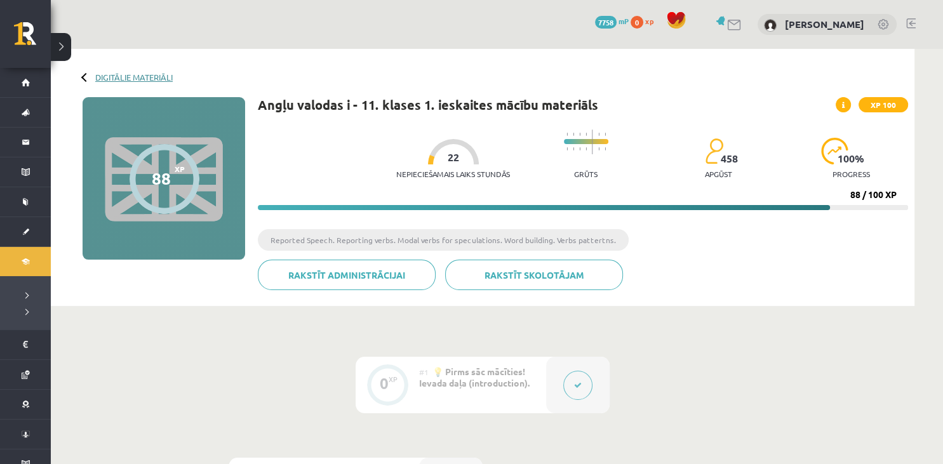
click link "Digitālie materiāli"
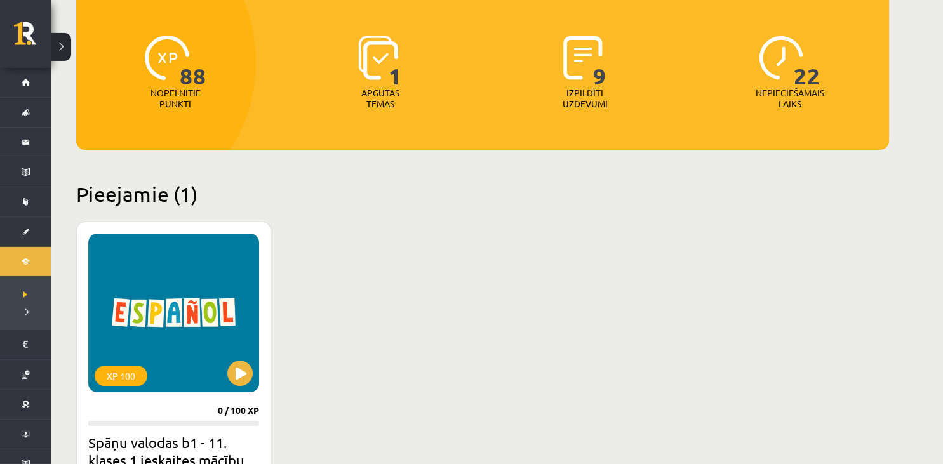
scroll to position [183, 0]
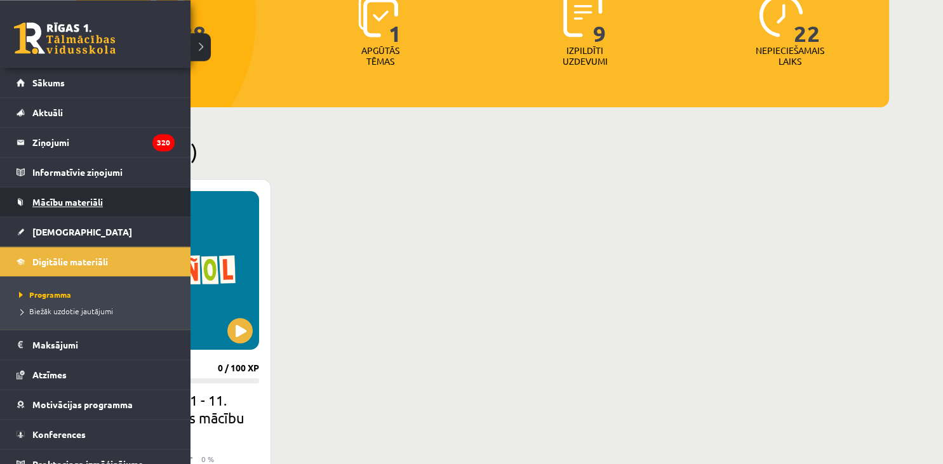
click at [29, 199] on link "Mācību materiāli" at bounding box center [96, 201] width 158 height 29
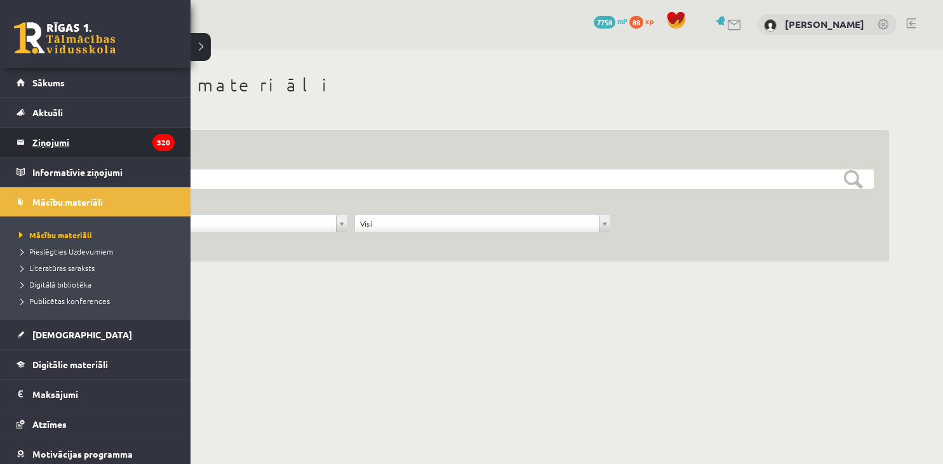
click at [55, 142] on legend "Ziņojumi 320" at bounding box center [103, 142] width 142 height 29
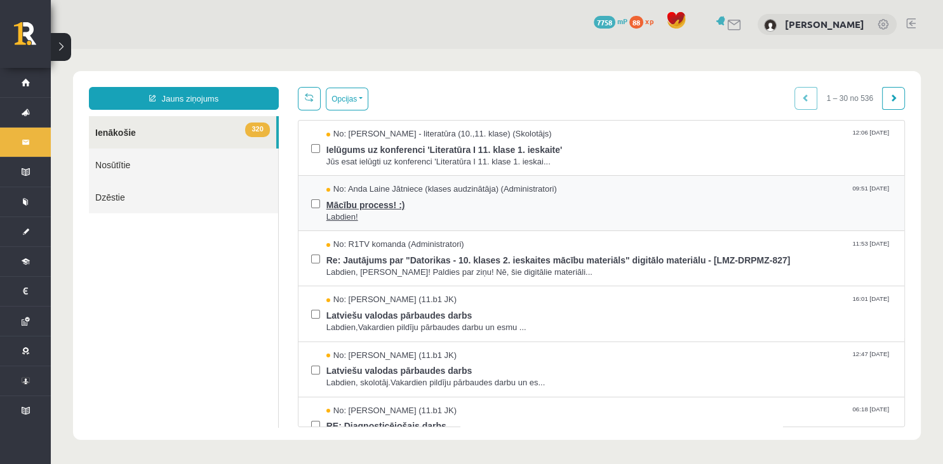
click at [363, 207] on span "Mācību process! :)" at bounding box center [608, 204] width 565 height 16
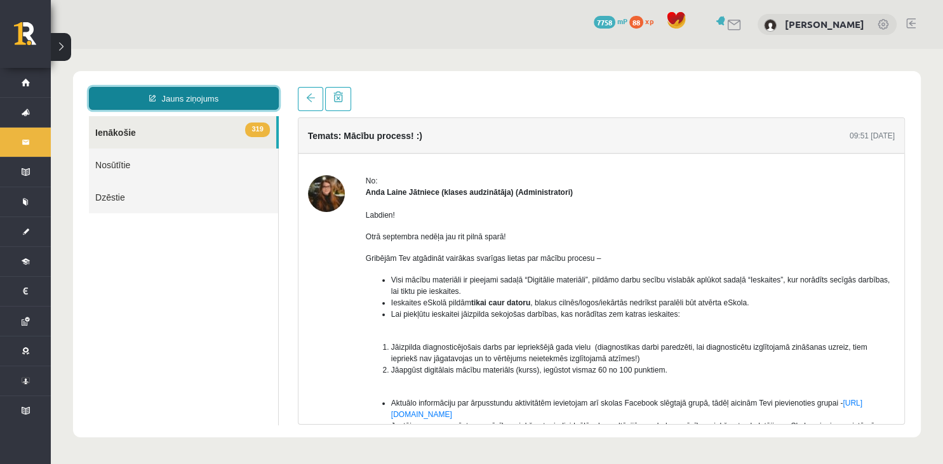
click at [180, 89] on link "Jauns ziņojums" at bounding box center [184, 98] width 190 height 23
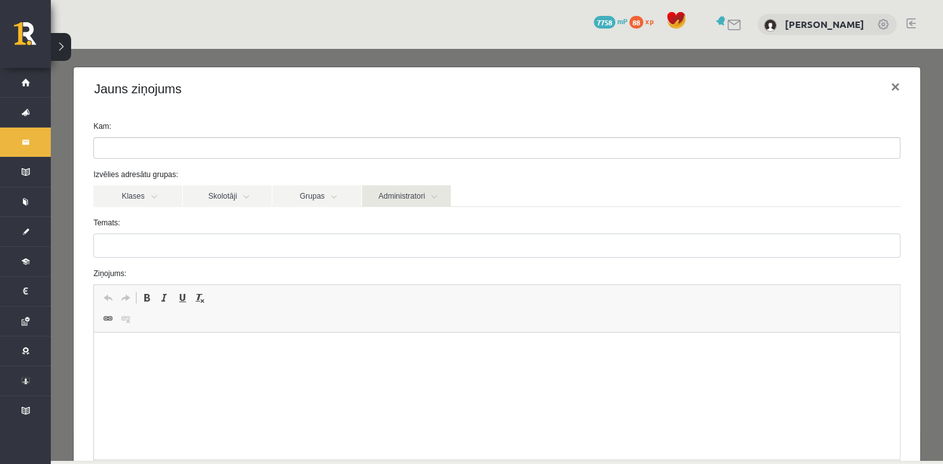
click at [416, 190] on link "Administratori" at bounding box center [406, 196] width 89 height 22
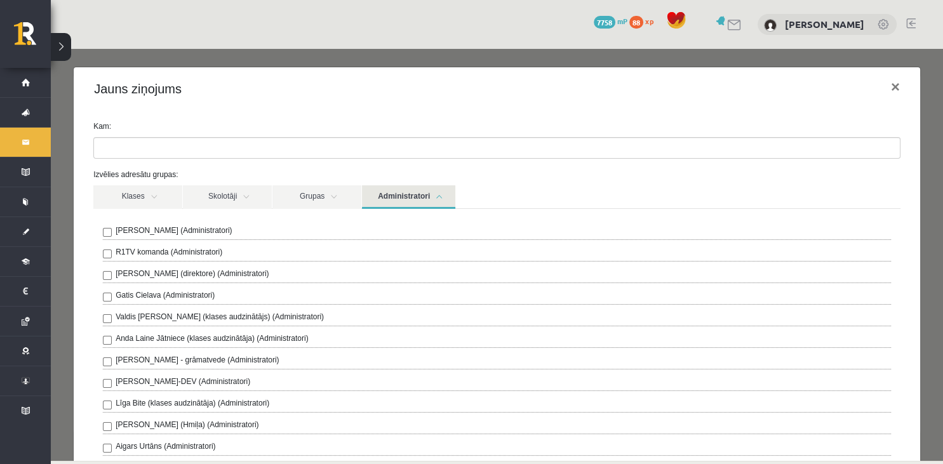
click at [164, 336] on label "Anda Laine Jātniece (klases audzinātāja) (Administratori)" at bounding box center [212, 338] width 193 height 11
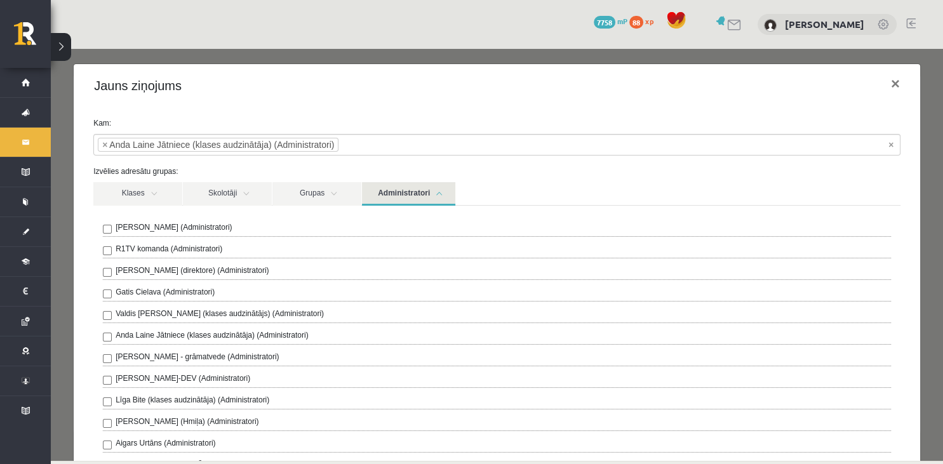
scroll to position [3, 0]
click at [889, 84] on button "×" at bounding box center [894, 85] width 29 height 36
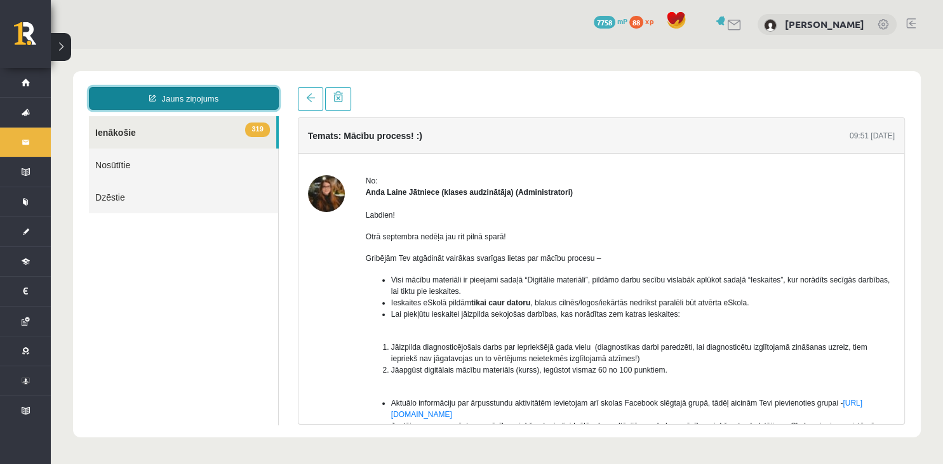
click at [243, 88] on link "Jauns ziņojums" at bounding box center [184, 98] width 190 height 23
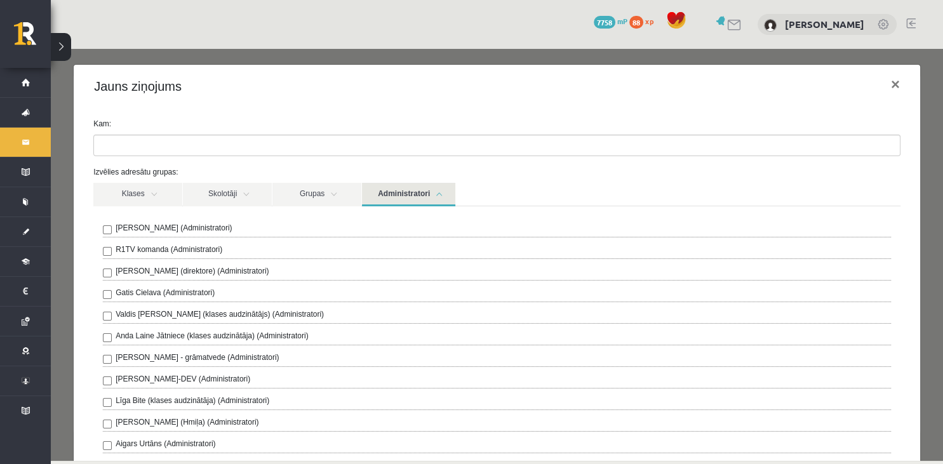
click at [424, 198] on link "Administratori" at bounding box center [408, 194] width 93 height 23
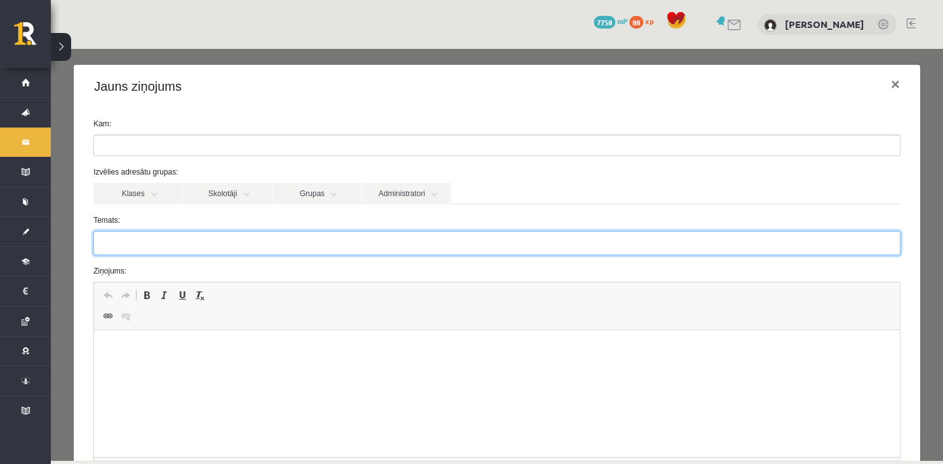
click at [160, 254] on input "Temats:" at bounding box center [496, 243] width 807 height 24
type input "**********"
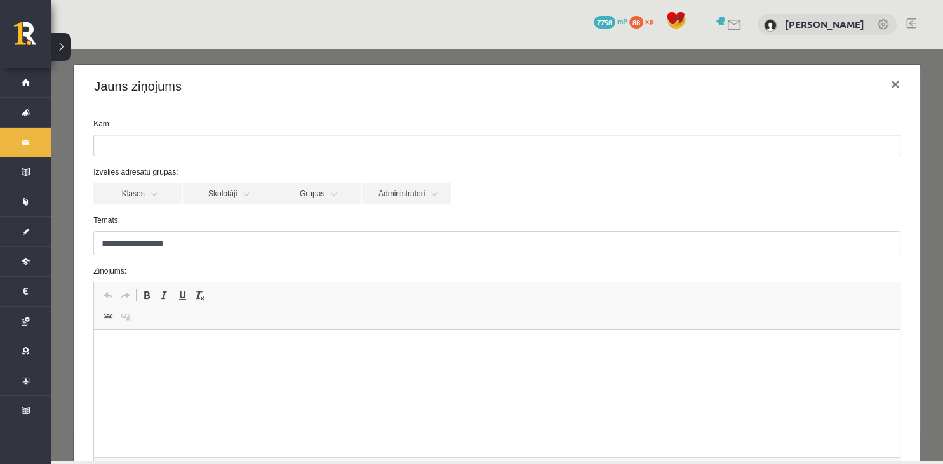
click at [130, 399] on html at bounding box center [496, 393] width 805 height 127
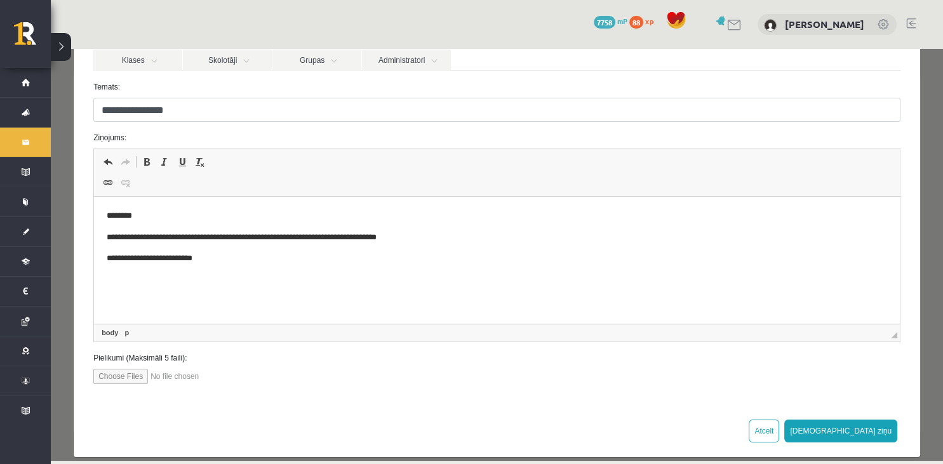
scroll to position [147, 0]
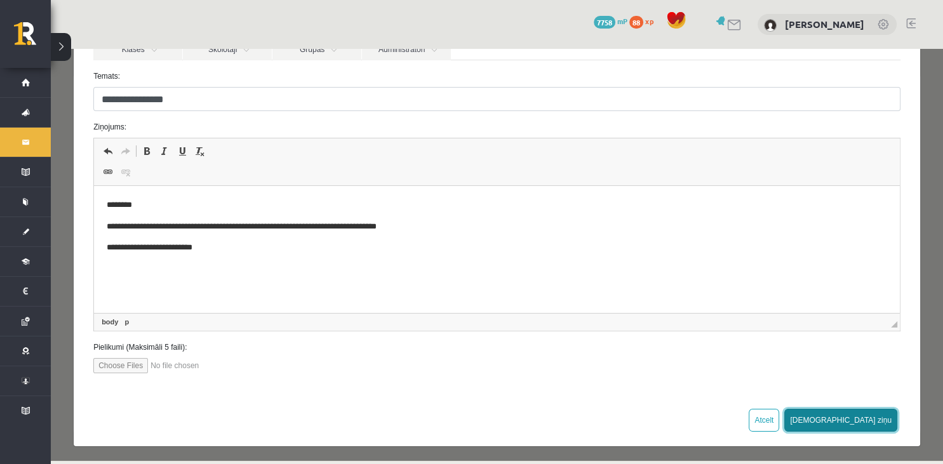
click at [880, 418] on button "Sūtīt ziņu" at bounding box center [840, 420] width 113 height 23
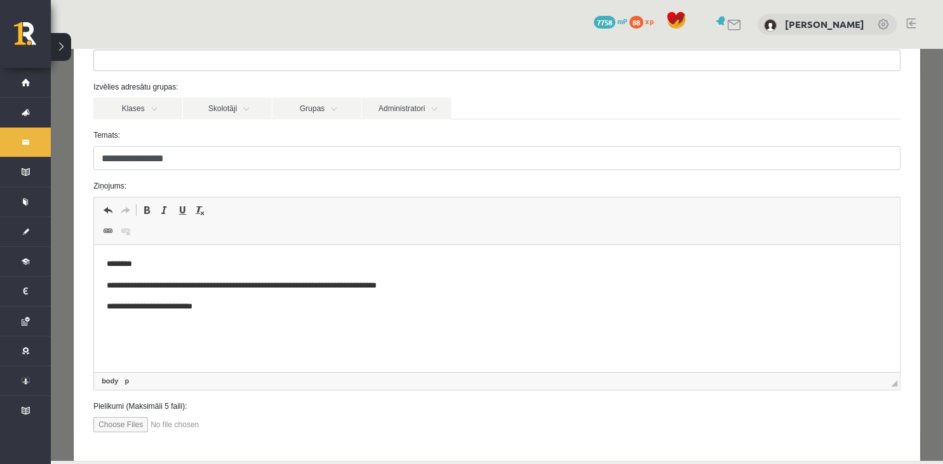
scroll to position [82, 0]
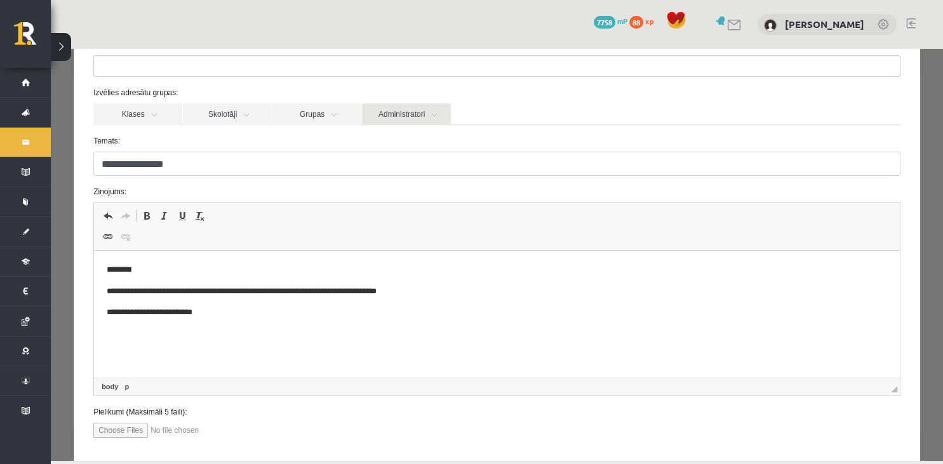
click at [404, 112] on link "Administratori" at bounding box center [406, 114] width 89 height 22
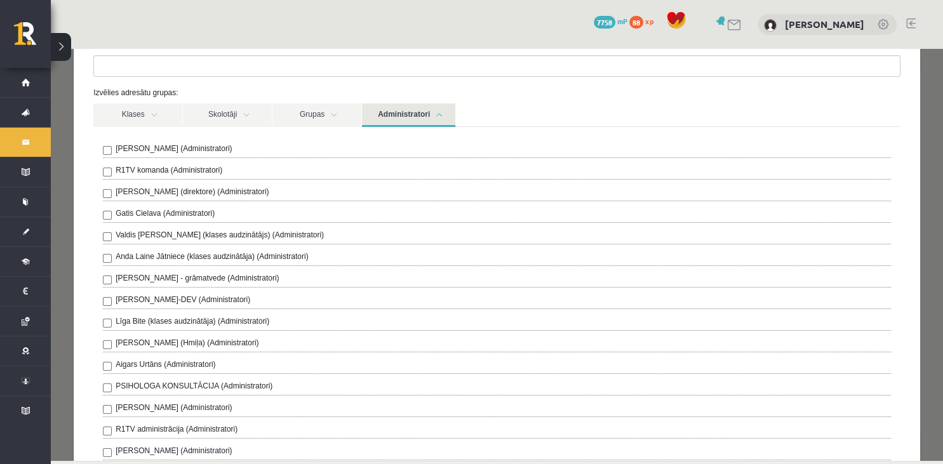
click at [173, 255] on label "Anda Laine Jātniece (klases audzinātāja) (Administratori)" at bounding box center [212, 256] width 193 height 11
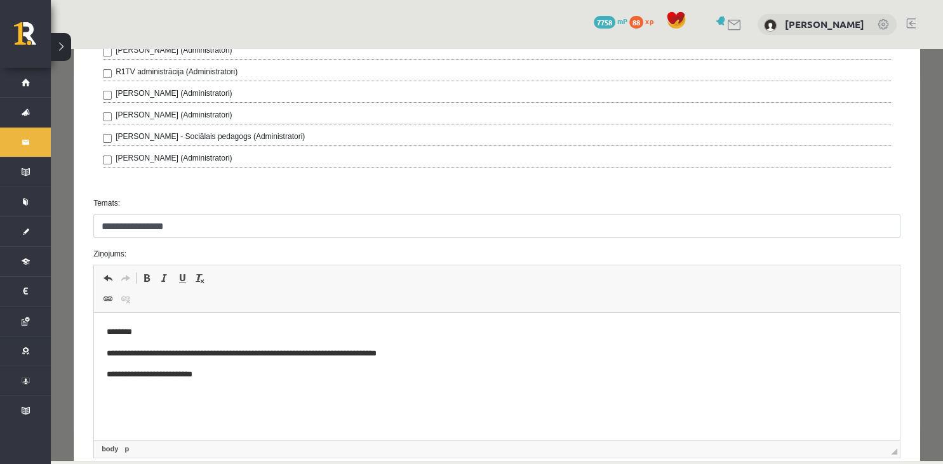
scroll to position [564, 0]
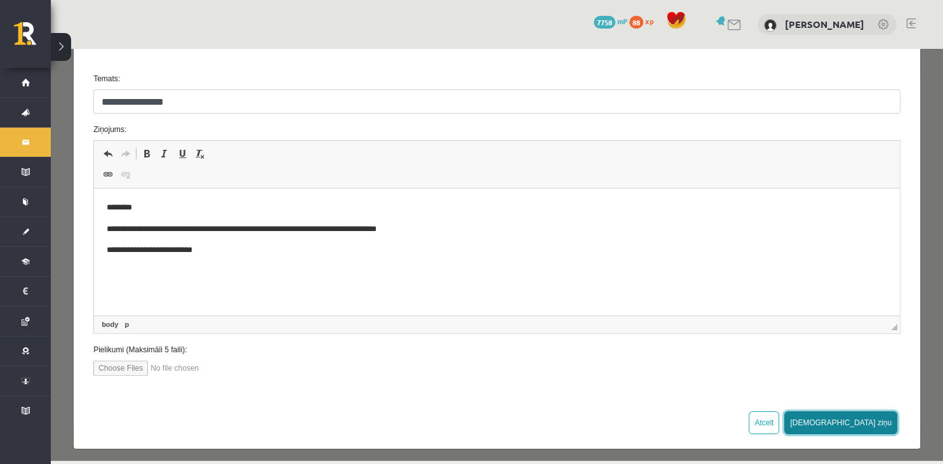
click at [873, 423] on button "Sūtīt ziņu" at bounding box center [840, 422] width 113 height 23
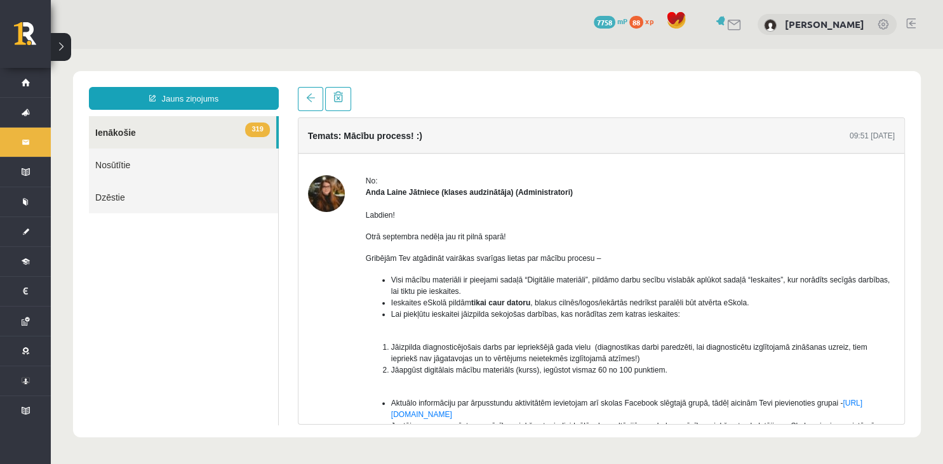
scroll to position [0, 0]
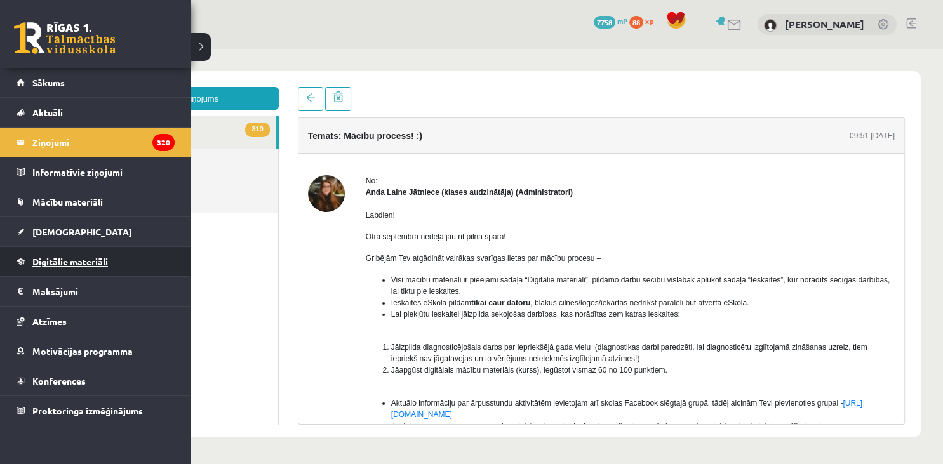
click at [70, 270] on link "Digitālie materiāli" at bounding box center [96, 261] width 158 height 29
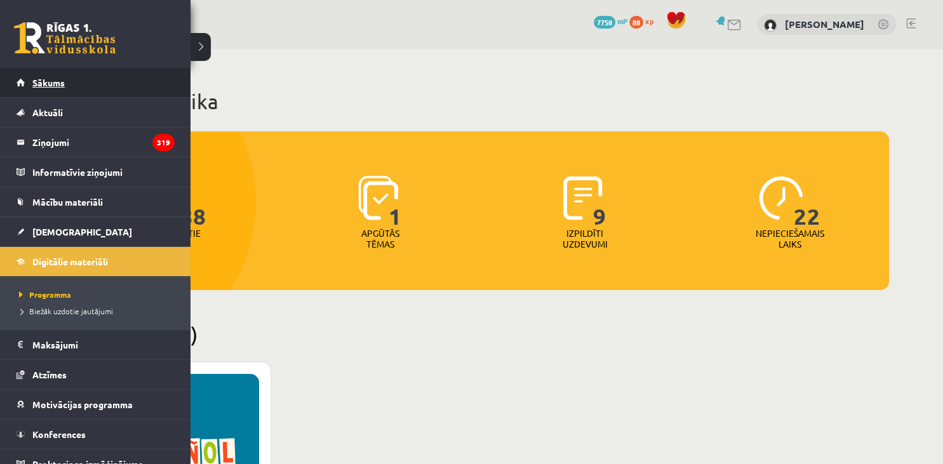
click at [65, 87] on link "Sākums" at bounding box center [96, 82] width 158 height 29
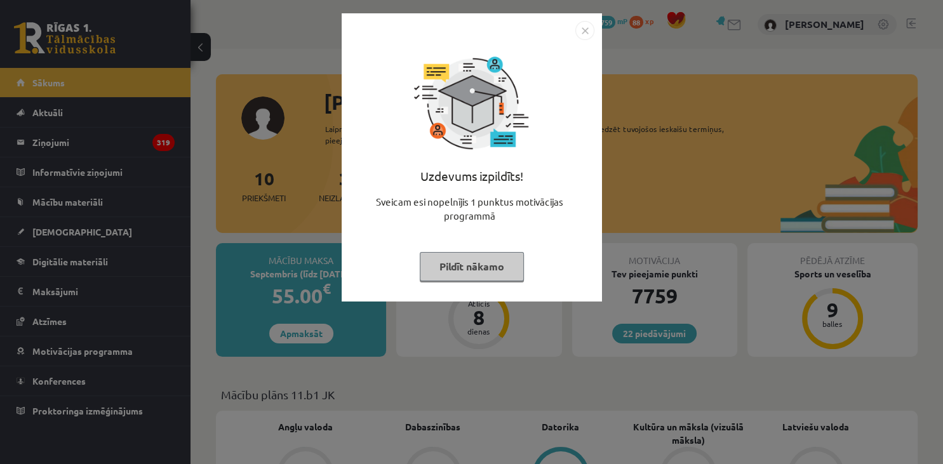
click at [494, 270] on button "Pildīt nākamo" at bounding box center [472, 266] width 104 height 29
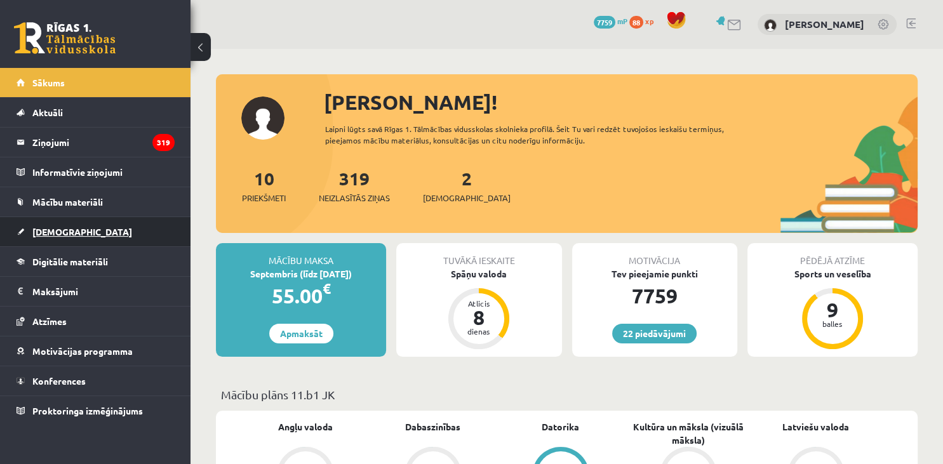
click at [44, 232] on span "[DEMOGRAPHIC_DATA]" at bounding box center [82, 231] width 100 height 11
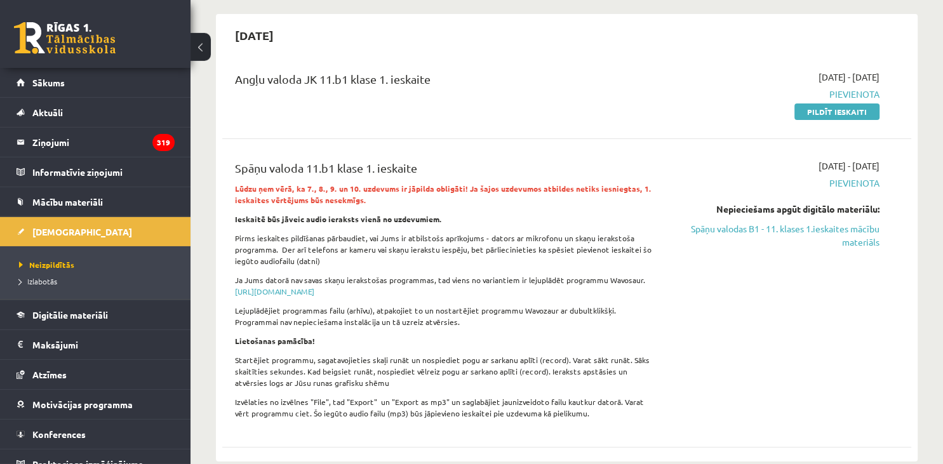
scroll to position [81, 0]
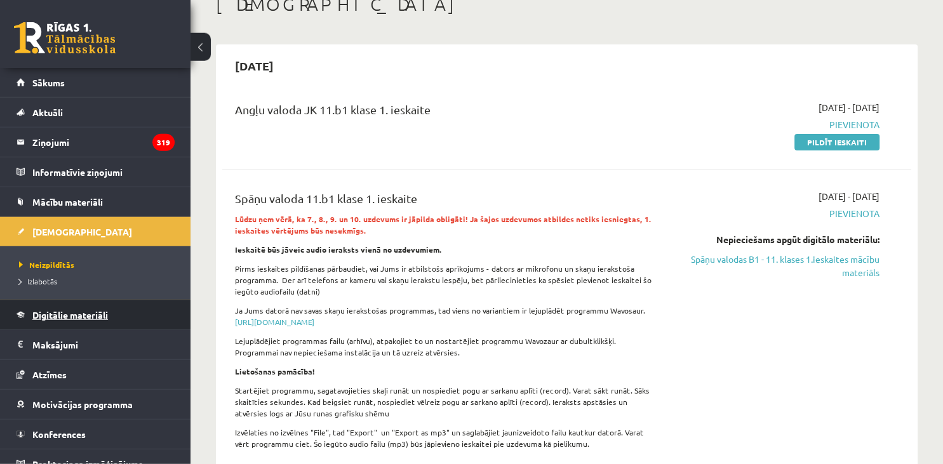
click at [71, 324] on link "Digitālie materiāli" at bounding box center [96, 314] width 158 height 29
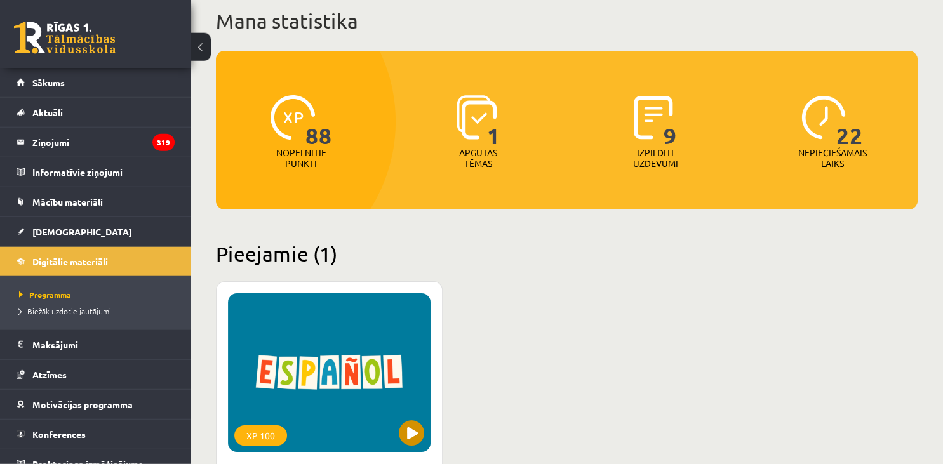
click at [255, 394] on div "XP 100" at bounding box center [329, 372] width 202 height 159
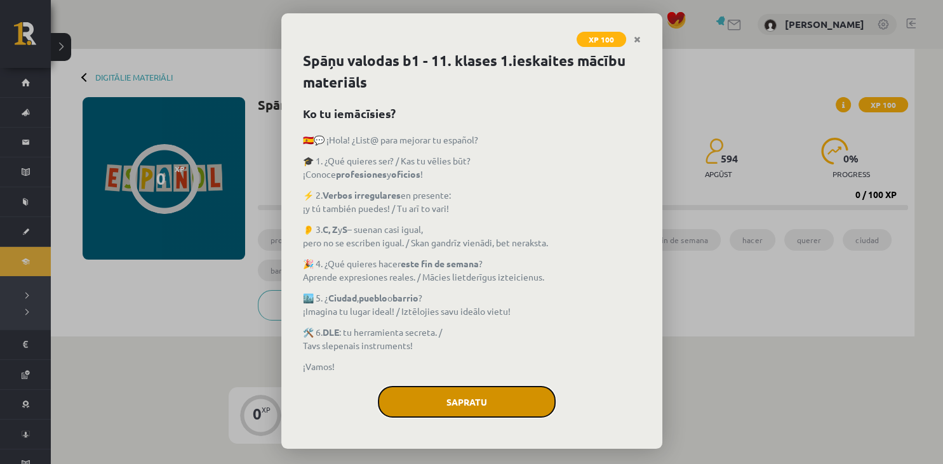
click at [427, 396] on button "Sapratu" at bounding box center [467, 402] width 178 height 32
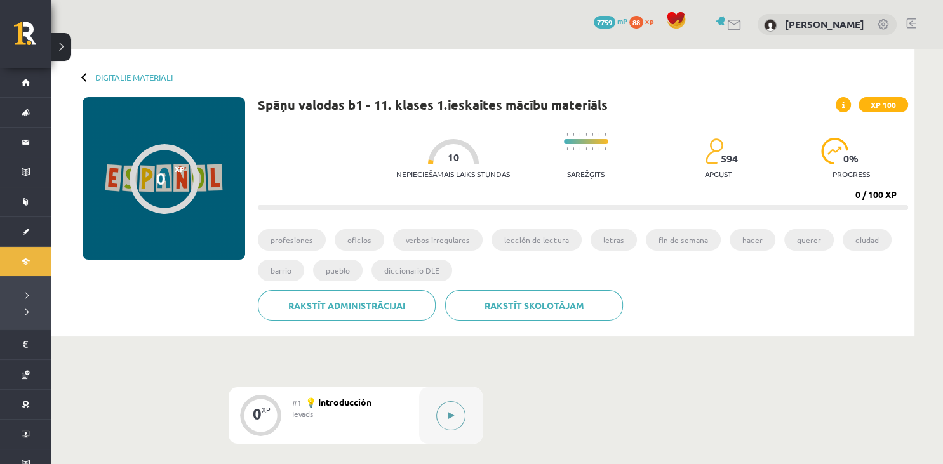
click at [461, 410] on button at bounding box center [450, 415] width 29 height 29
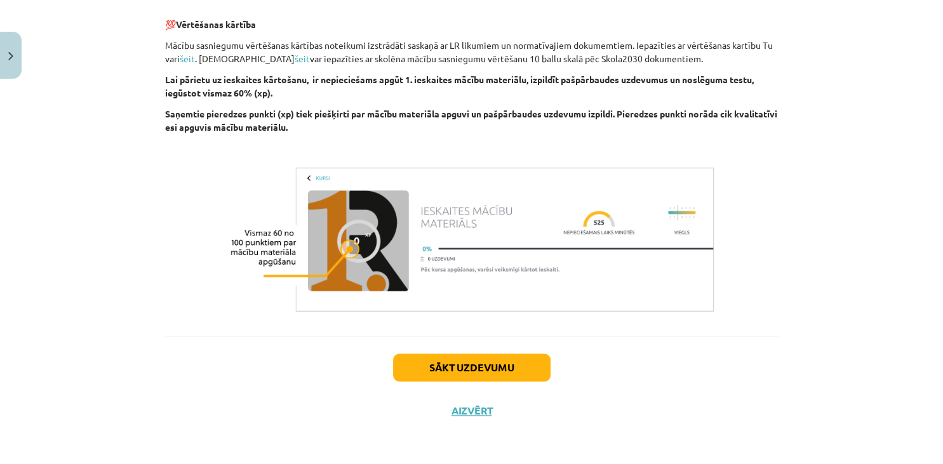
scroll to position [960, 0]
click at [479, 377] on button "Sākt uzdevumu" at bounding box center [471, 368] width 157 height 28
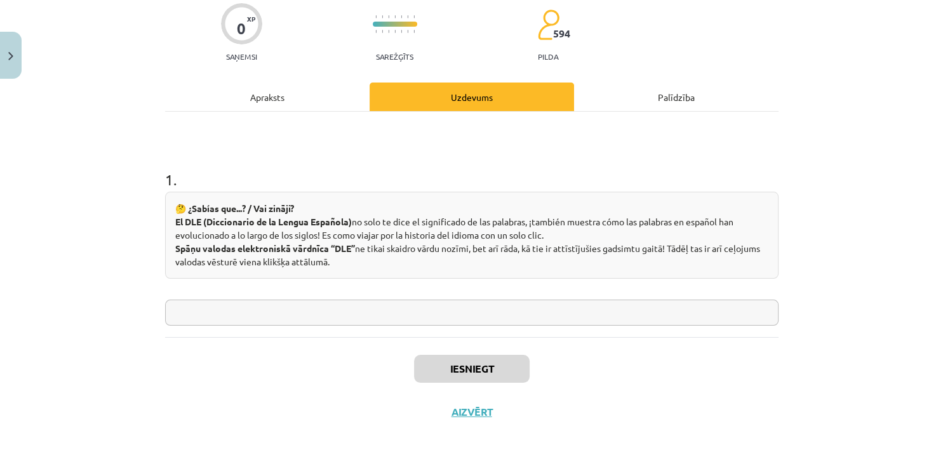
click at [402, 314] on input "text" at bounding box center [471, 313] width 613 height 26
click at [460, 372] on button "Iesniegt" at bounding box center [472, 369] width 116 height 28
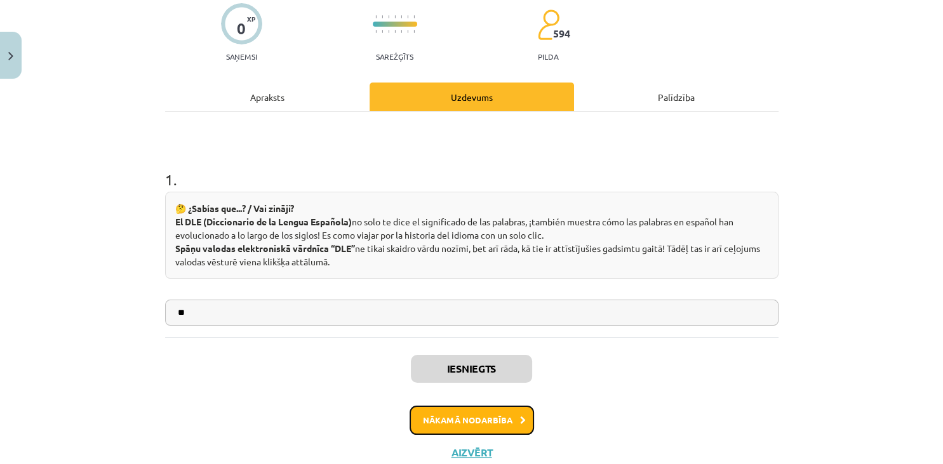
click at [478, 425] on button "Nākamā nodarbība" at bounding box center [471, 420] width 124 height 29
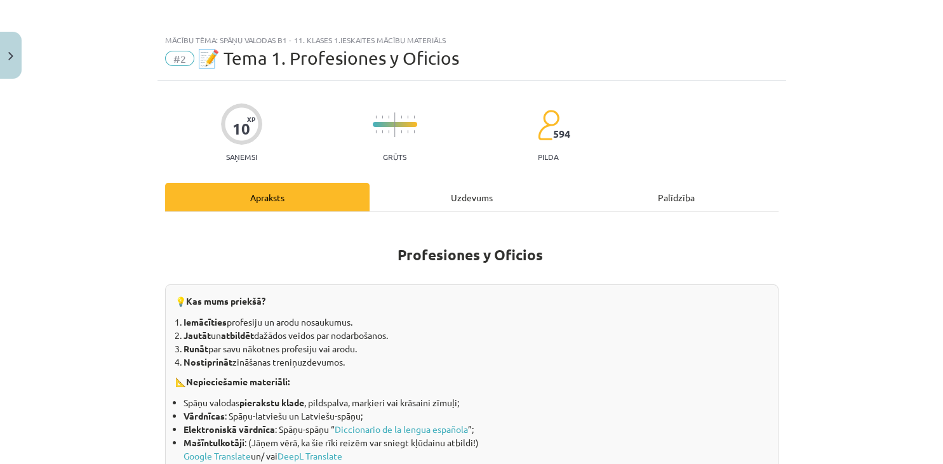
scroll to position [0, 0]
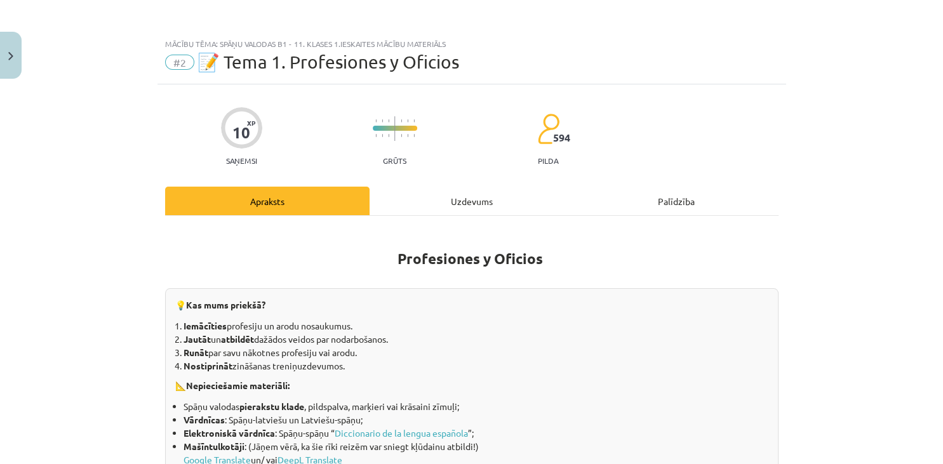
click at [481, 198] on div "Uzdevums" at bounding box center [471, 201] width 204 height 29
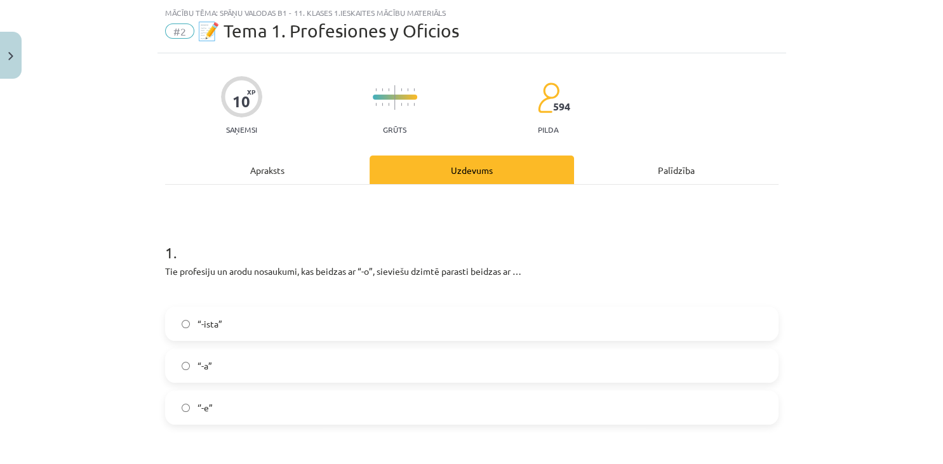
scroll to position [32, 0]
click at [266, 166] on div "Apraksts" at bounding box center [267, 169] width 204 height 29
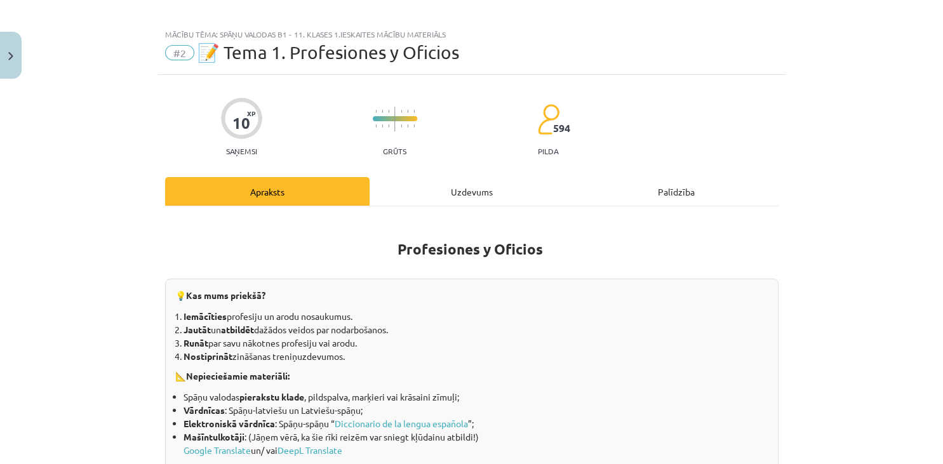
scroll to position [11, 0]
